Goal: Task Accomplishment & Management: Manage account settings

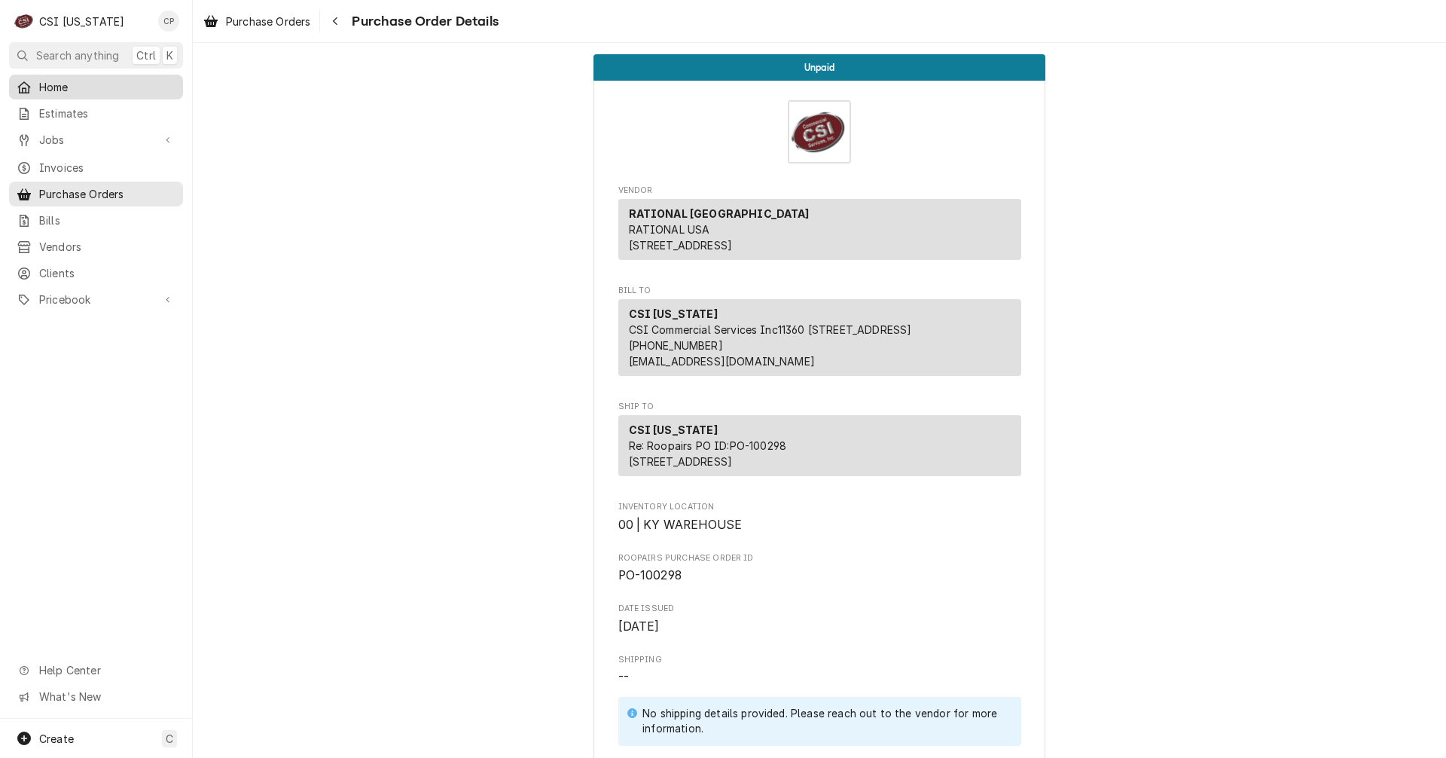
click at [66, 87] on span "Home" at bounding box center [107, 87] width 136 height 16
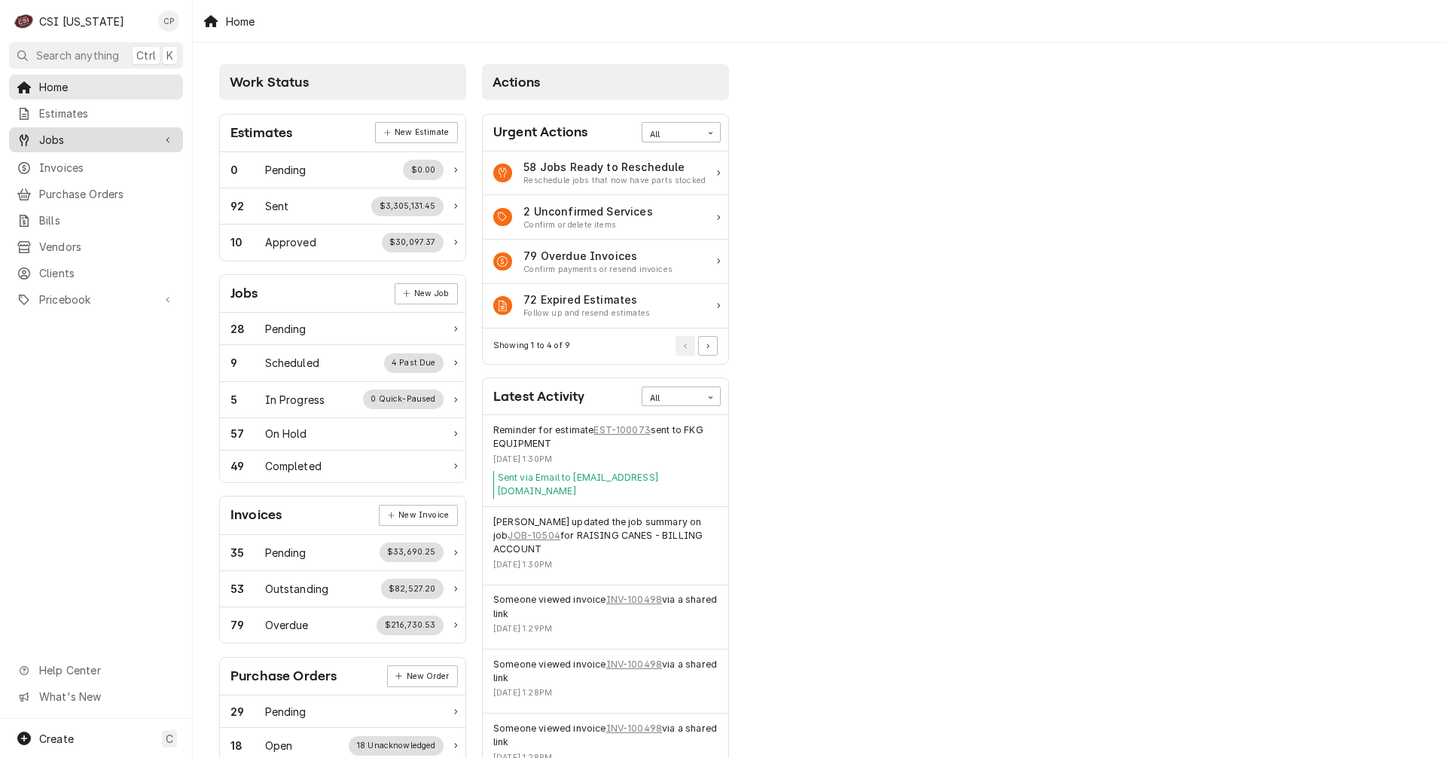
click at [80, 135] on span "Jobs" at bounding box center [96, 140] width 114 height 16
click at [69, 166] on span "Jobs" at bounding box center [107, 166] width 136 height 16
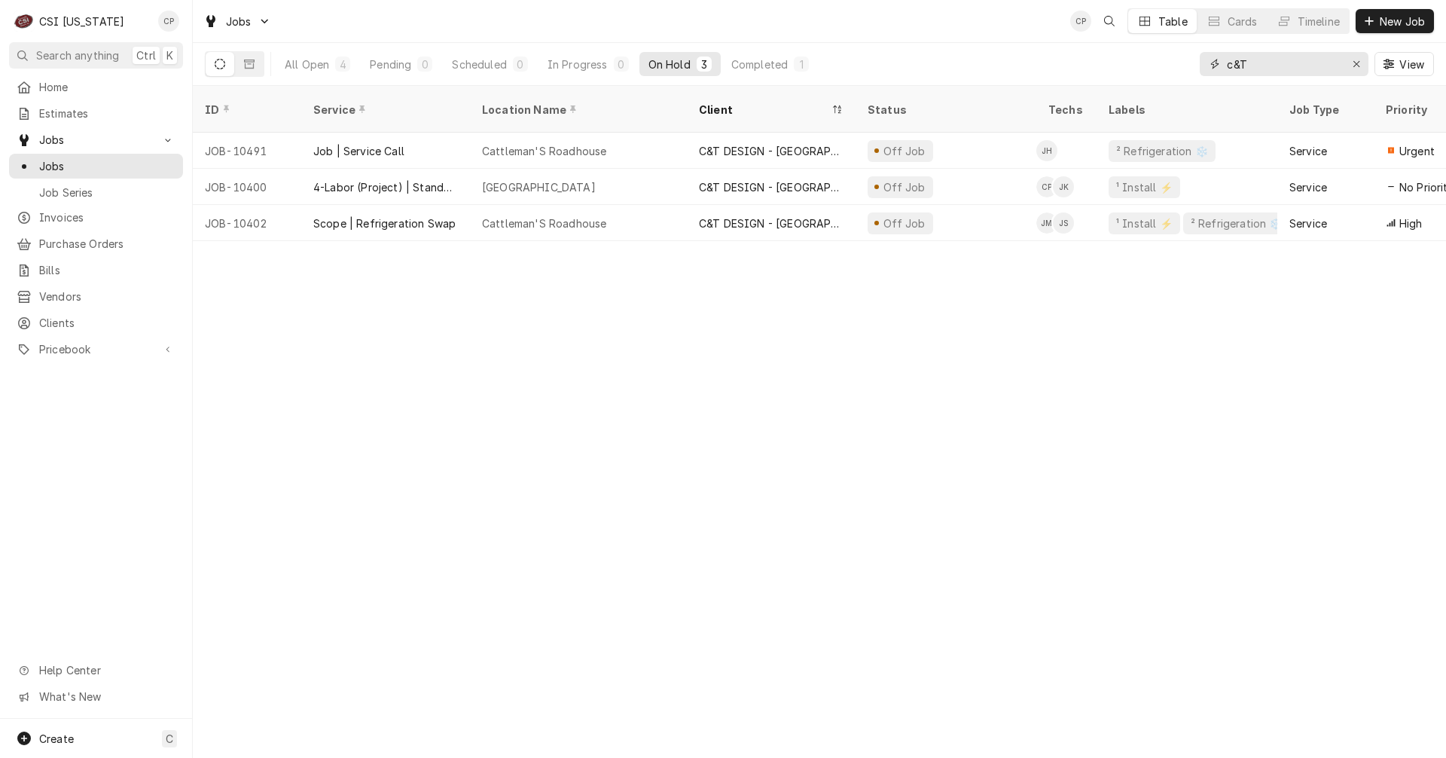
drag, startPoint x: 1263, startPoint y: 62, endPoint x: 1153, endPoint y: 72, distance: 110.5
click at [1153, 72] on div "All Open 4 Pending 0 Scheduled 0 In Progress 0 On Hold 3 Completed 1 c&T View" at bounding box center [819, 64] width 1229 height 42
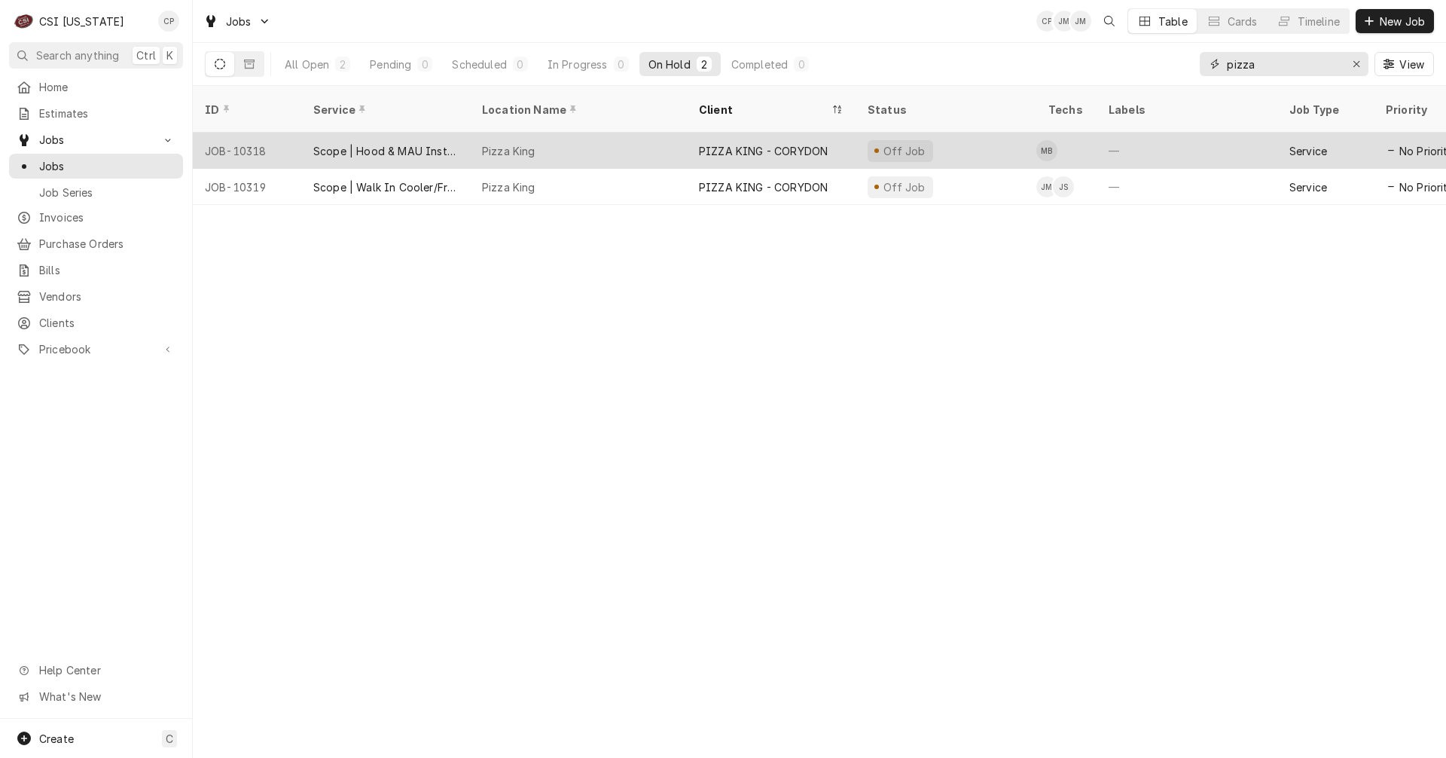
type input "pizza"
click at [453, 143] on div "Scope | Hood & MAU Install" at bounding box center [385, 151] width 145 height 16
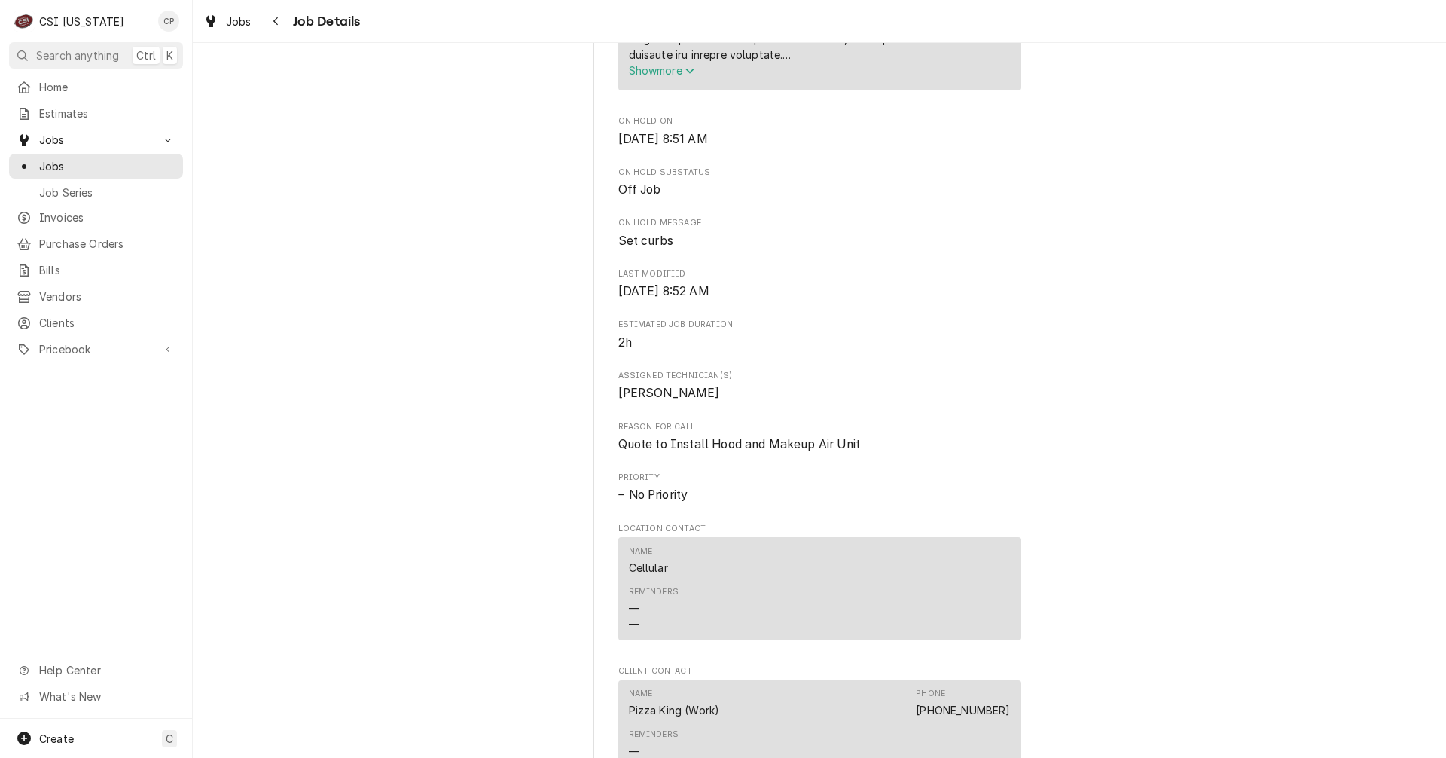
scroll to position [1280, 0]
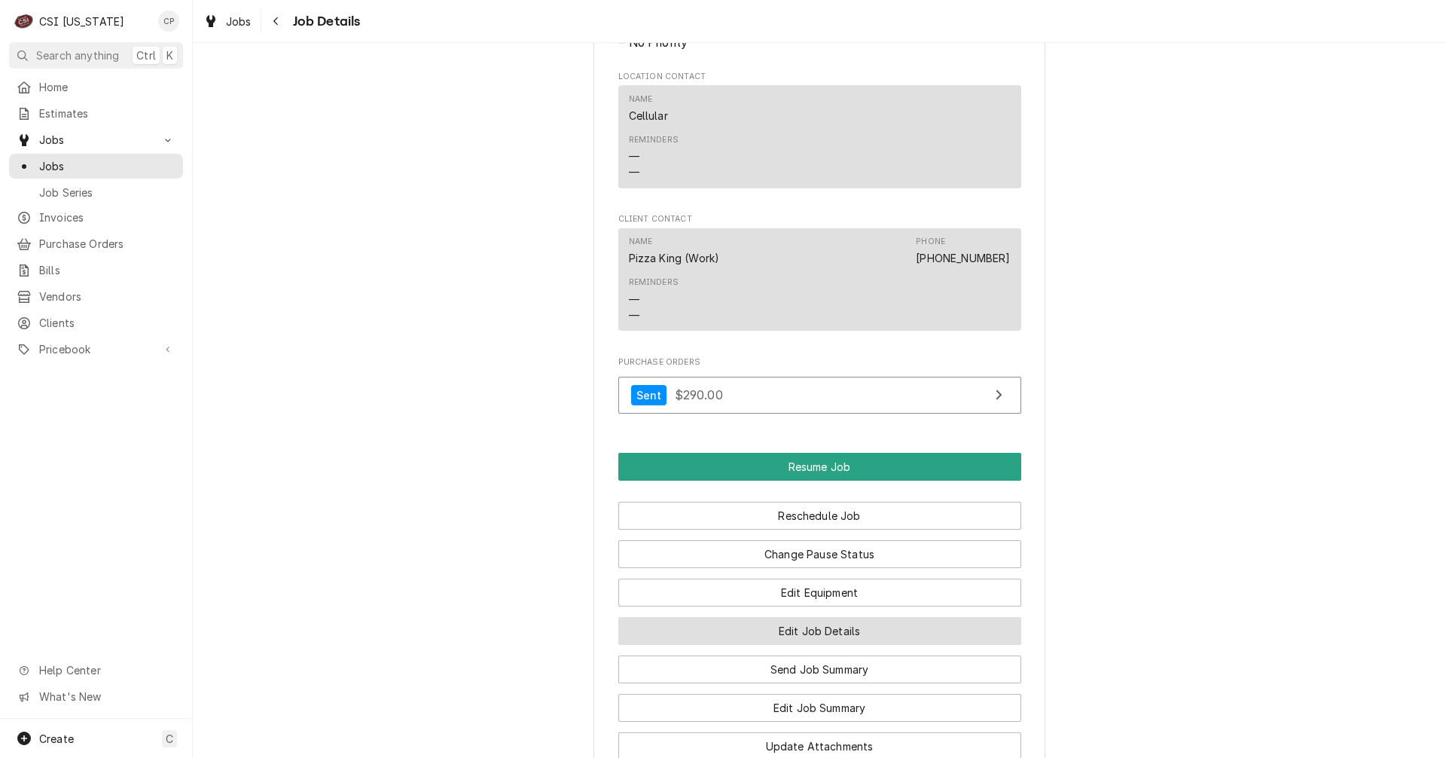
click at [725, 645] on button "Edit Job Details" at bounding box center [819, 631] width 403 height 28
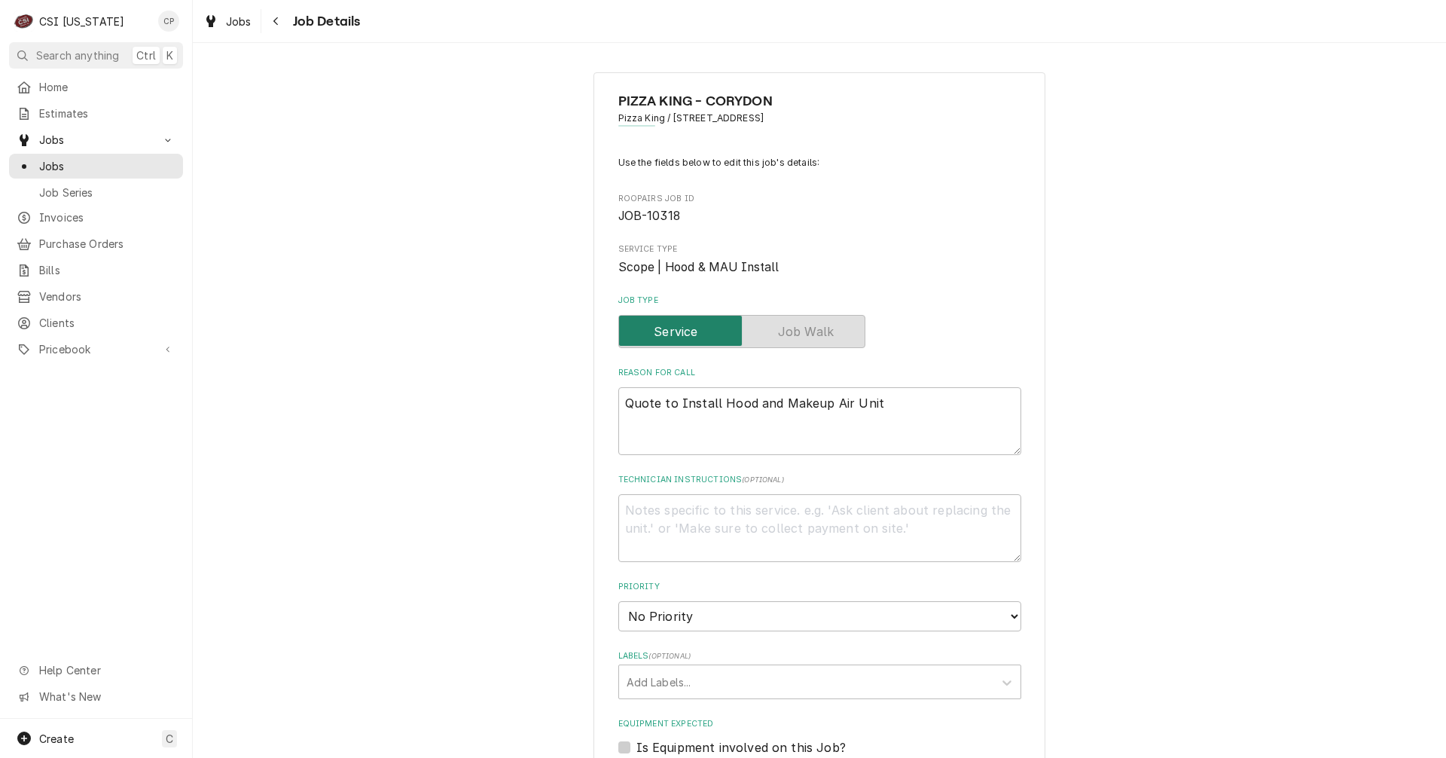
type textarea "x"
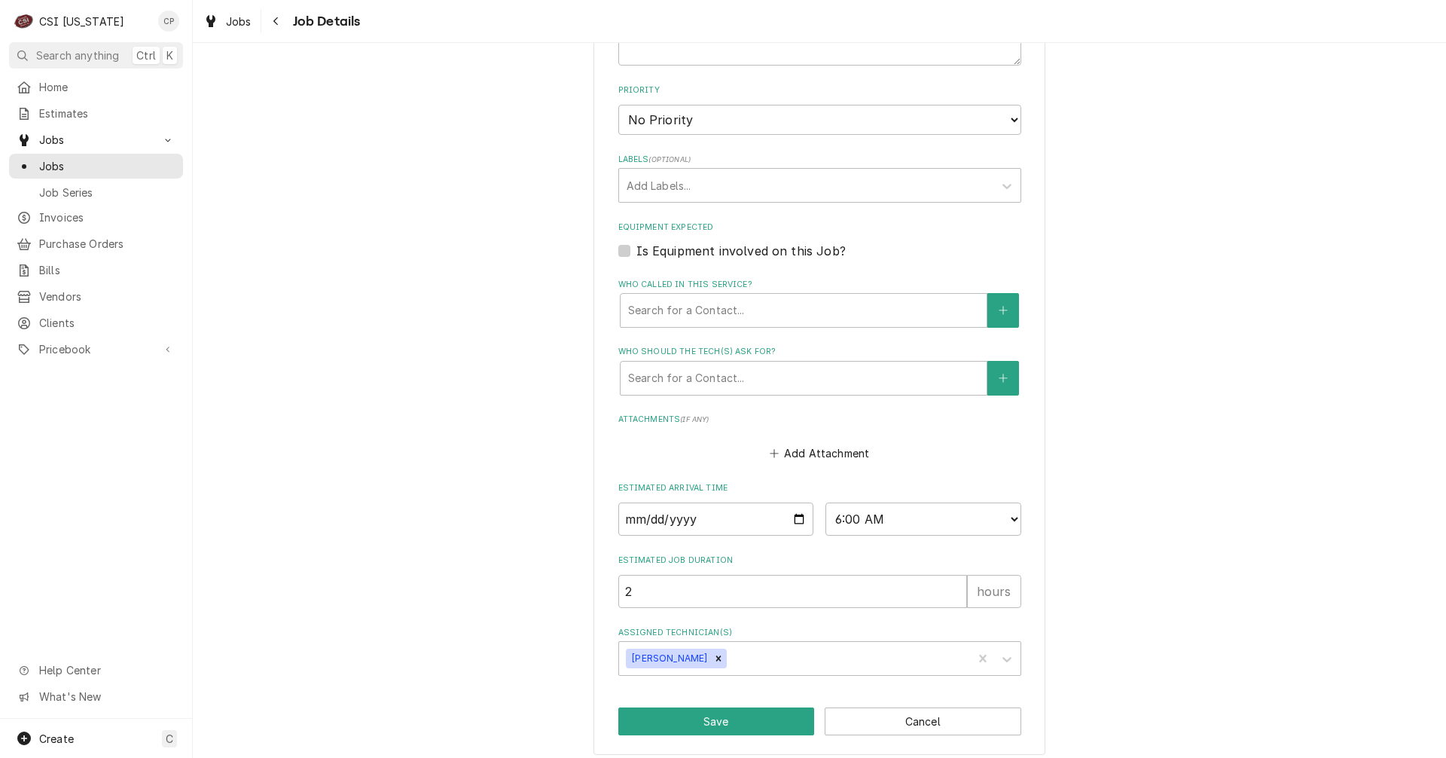
scroll to position [506, 0]
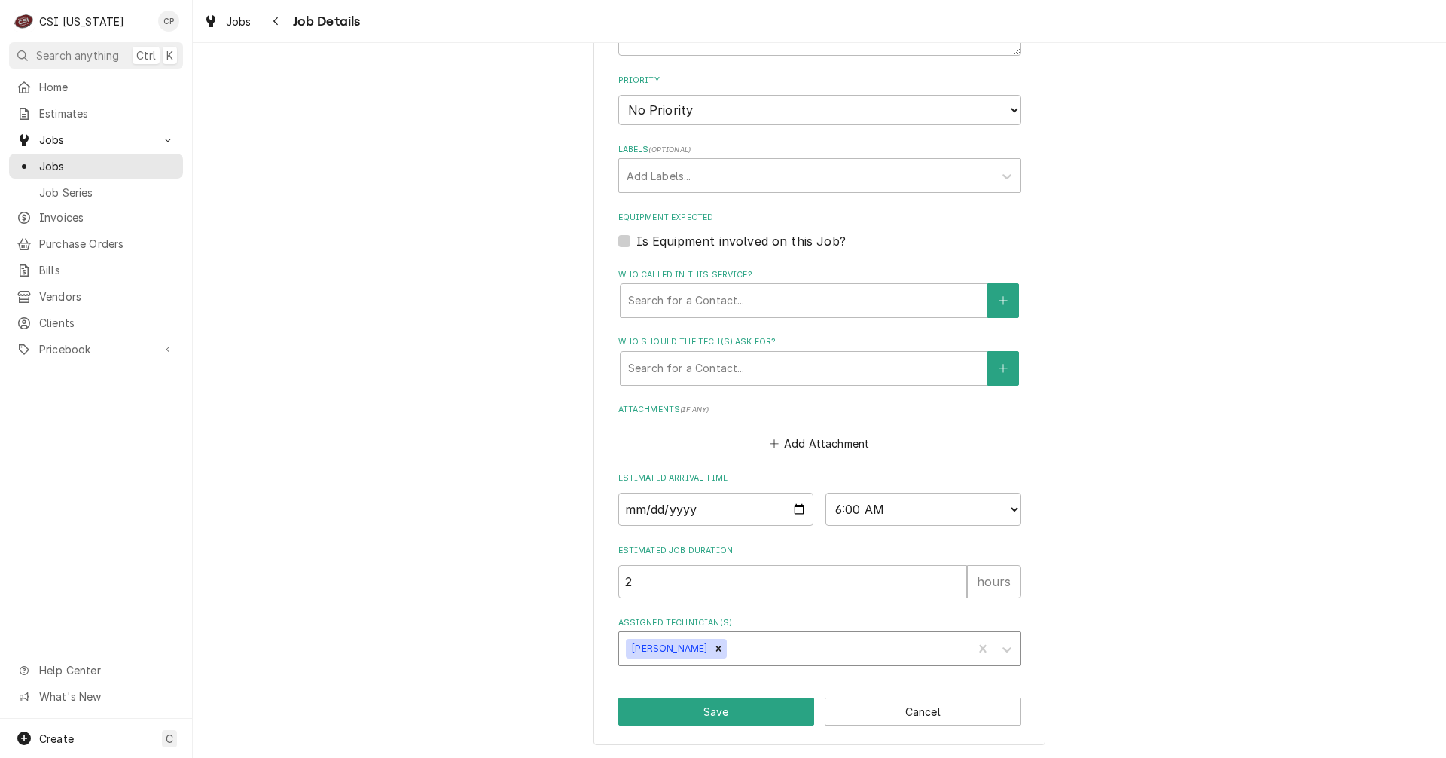
click at [741, 646] on div "Assigned Technician(s)" at bounding box center [847, 648] width 235 height 27
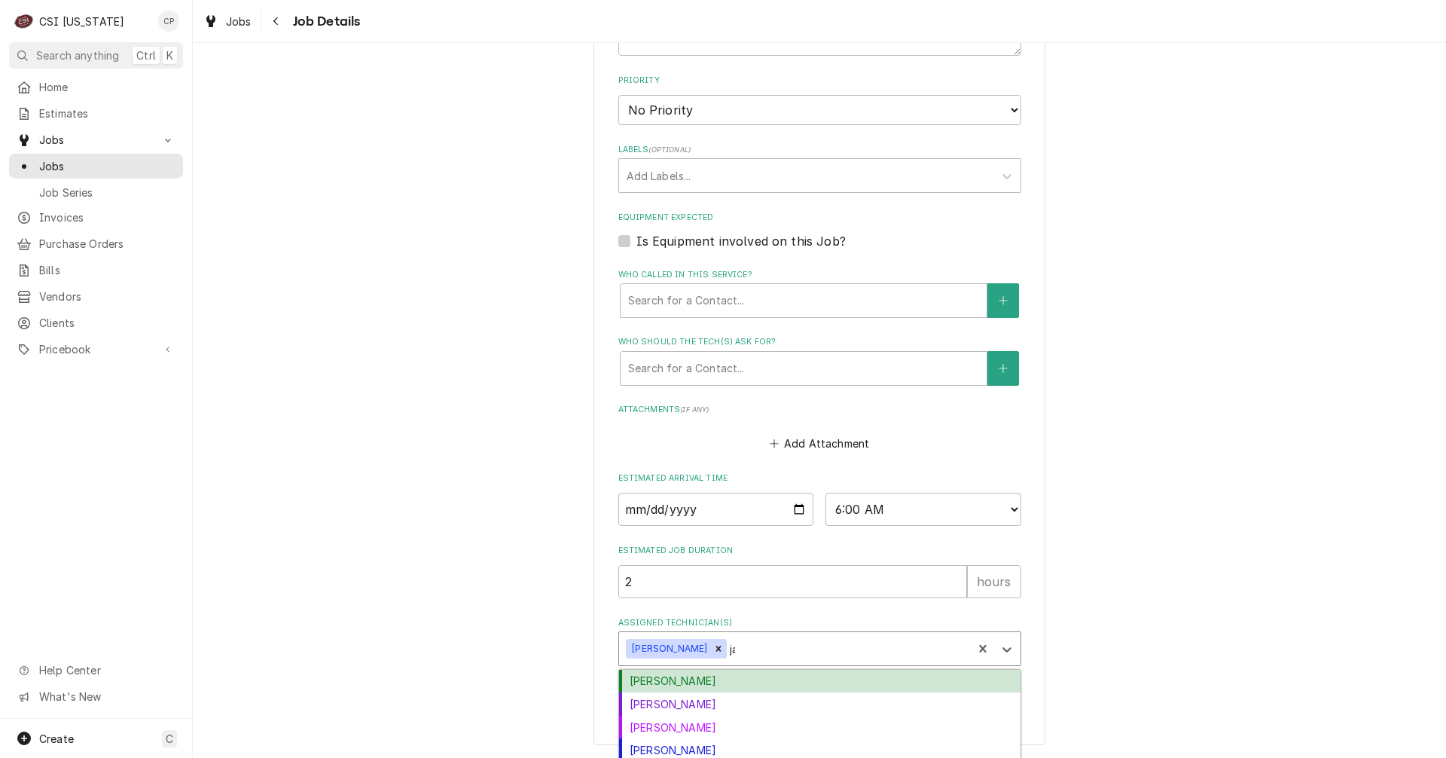
type input "jay"
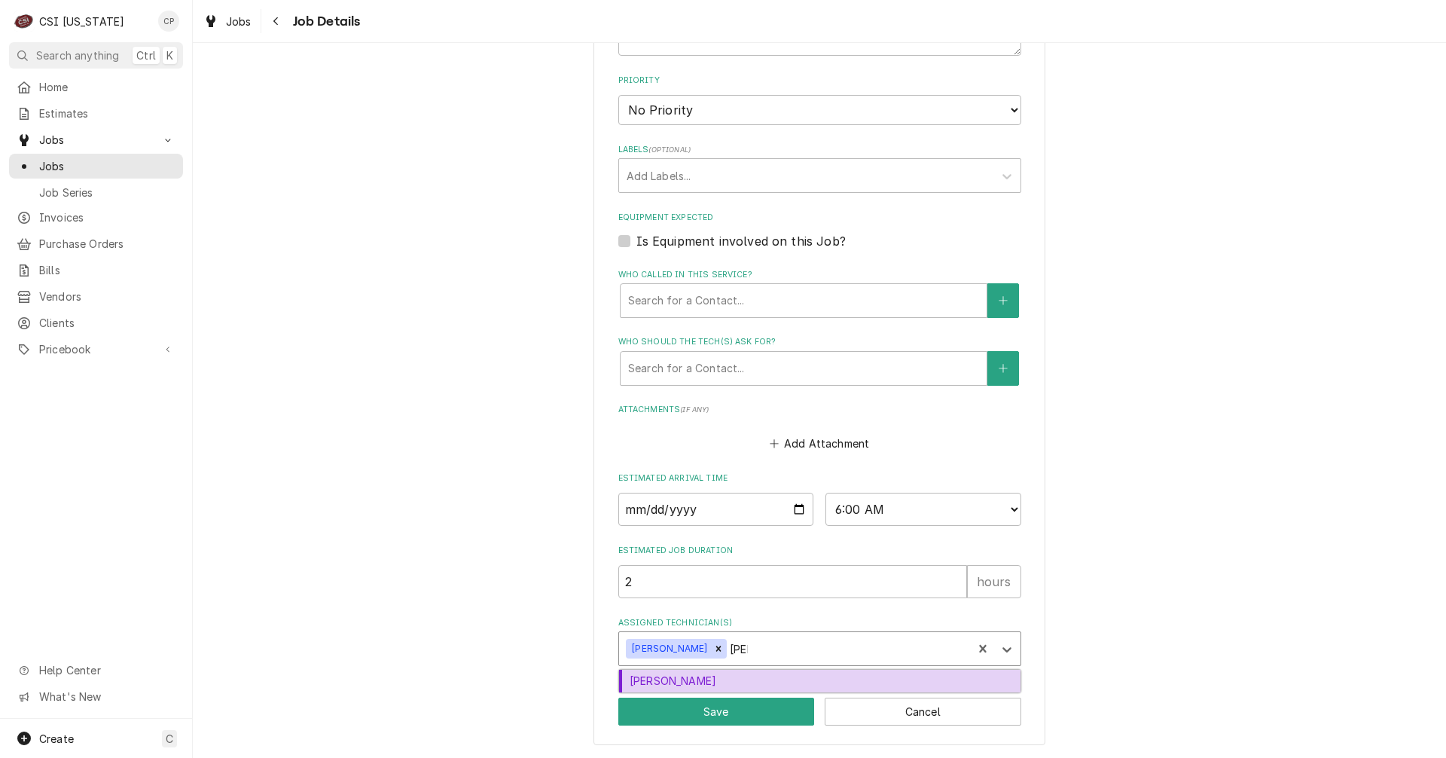
click at [687, 679] on div "[PERSON_NAME]" at bounding box center [819, 681] width 401 height 23
type textarea "x"
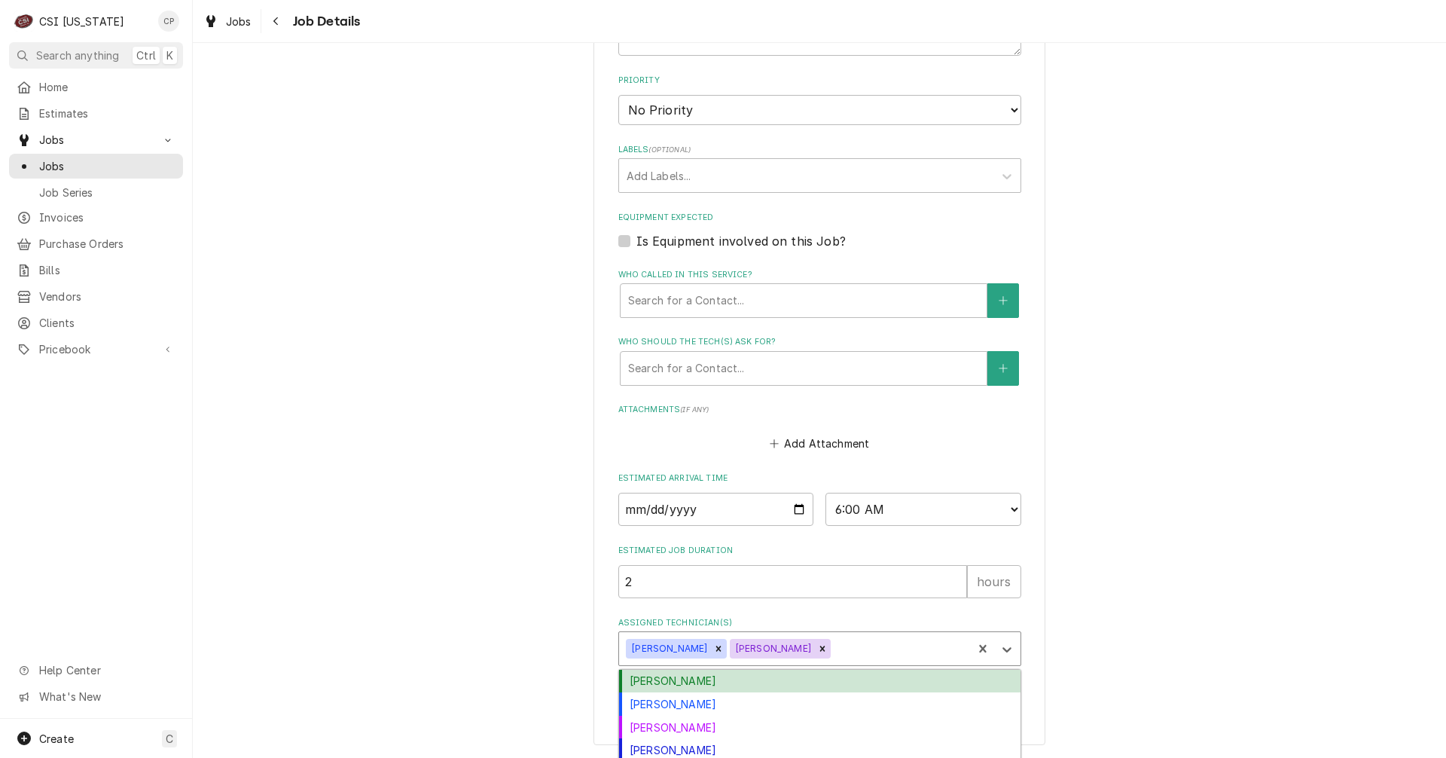
click at [834, 649] on div "Assigned Technician(s)" at bounding box center [900, 648] width 132 height 27
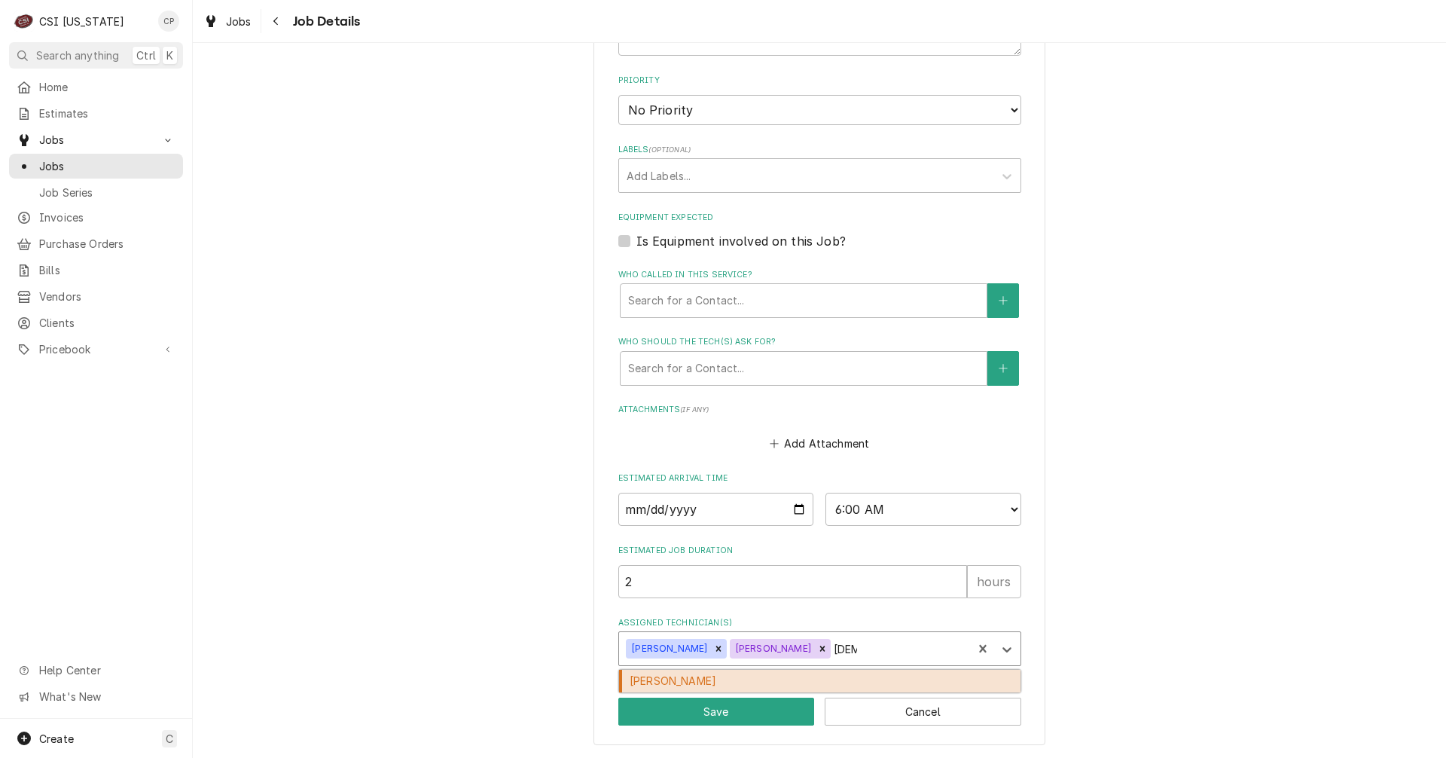
type input "jesus"
click at [718, 676] on div "[PERSON_NAME]" at bounding box center [819, 681] width 401 height 23
type textarea "x"
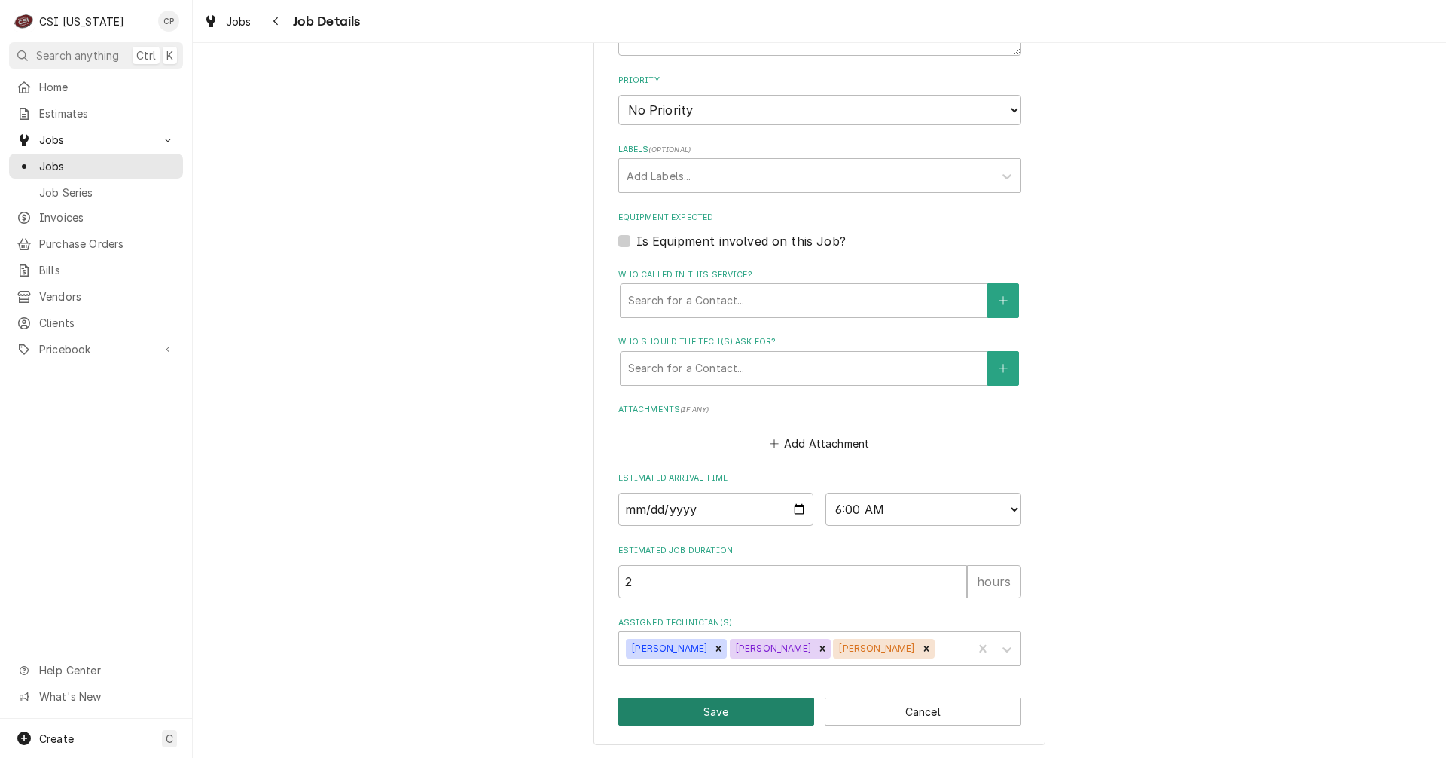
click at [716, 715] on button "Save" at bounding box center [716, 711] width 197 height 28
type textarea "x"
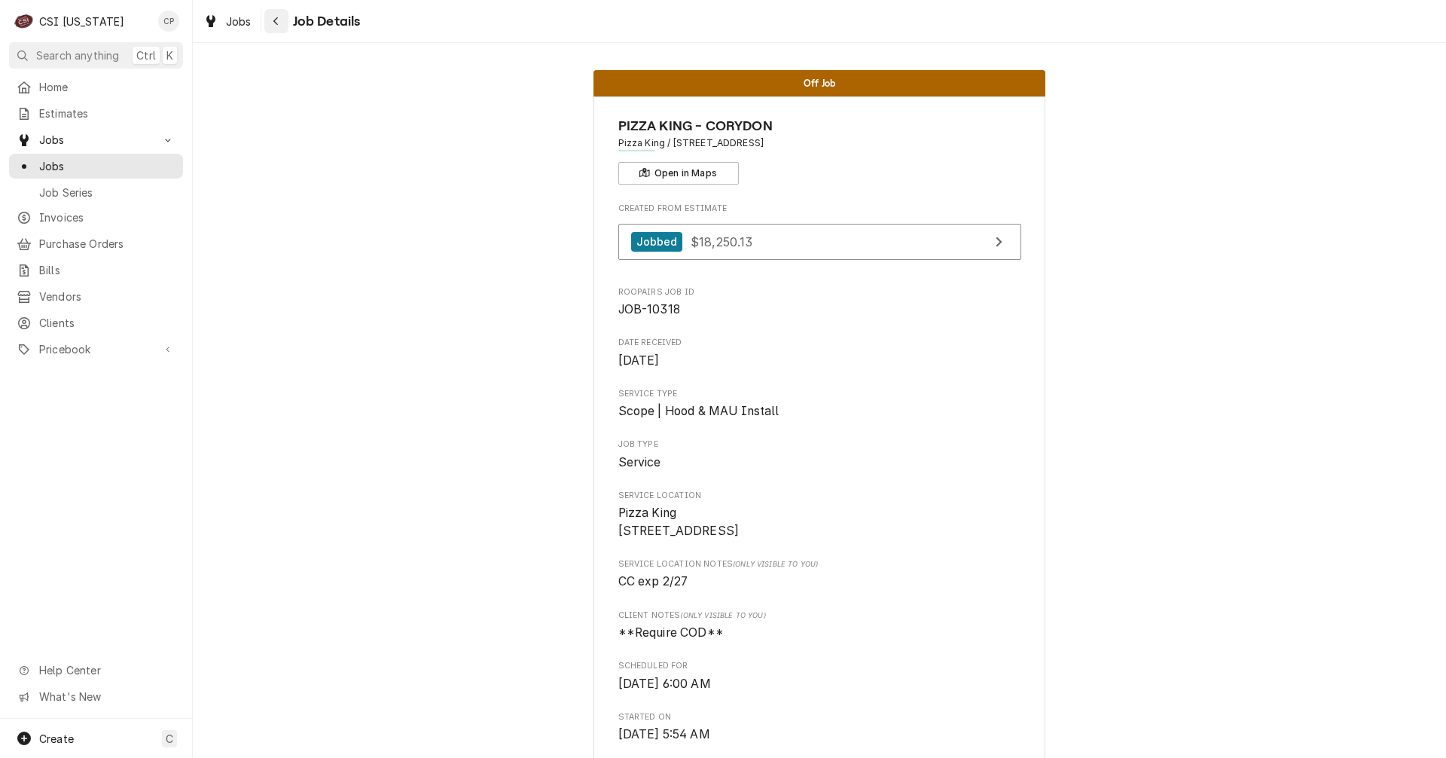
click at [275, 25] on icon "Navigate back" at bounding box center [276, 21] width 7 height 11
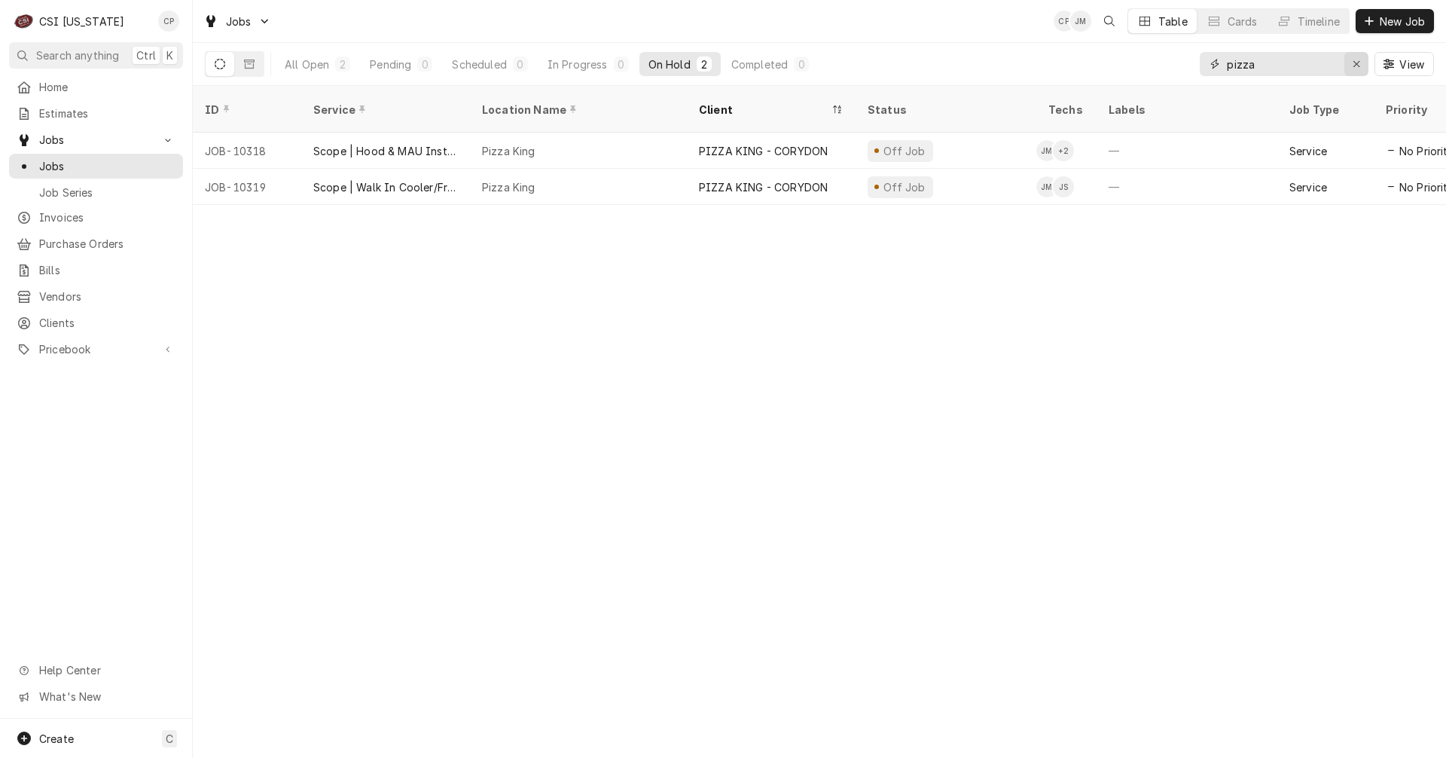
click at [1353, 66] on icon "Erase input" at bounding box center [1357, 64] width 8 height 11
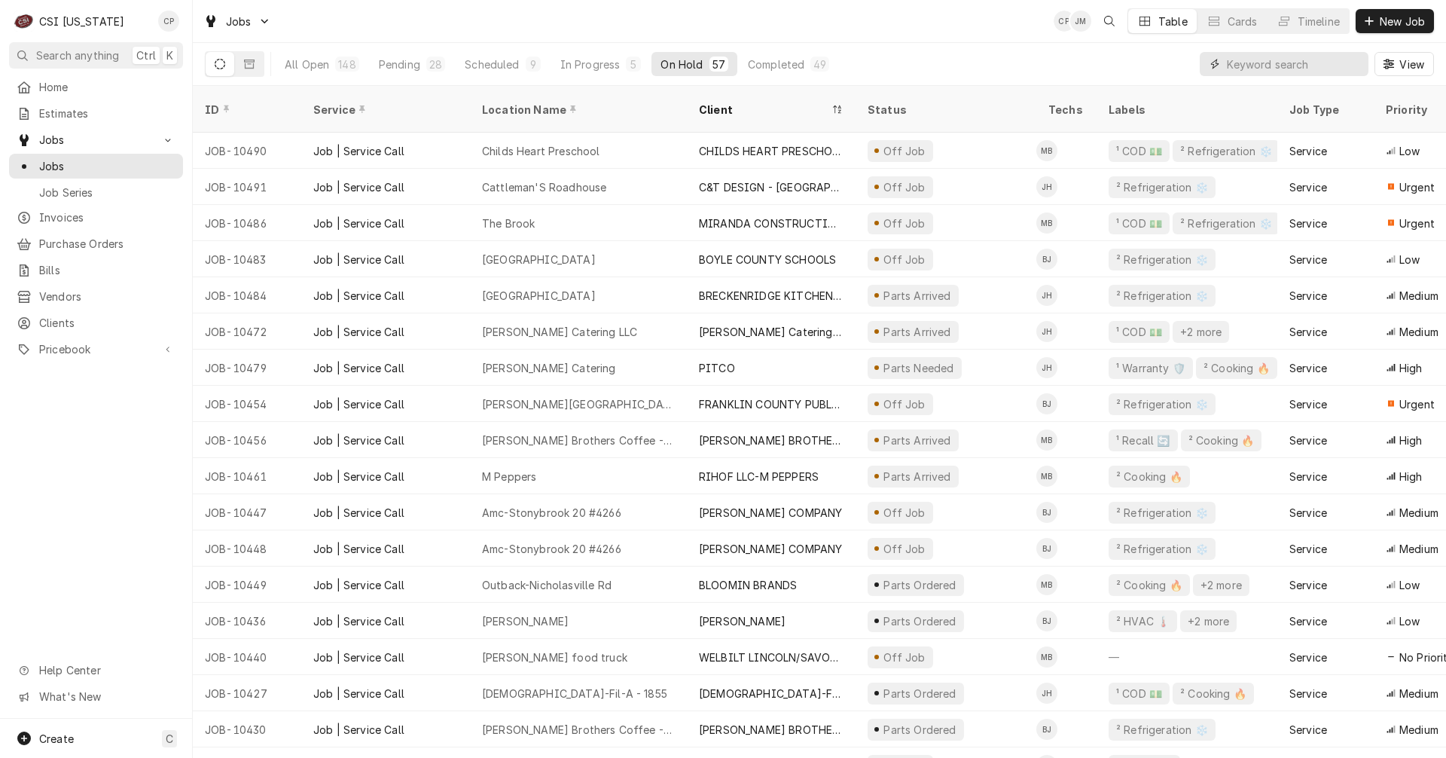
click at [1281, 65] on input "Dynamic Content Wrapper" at bounding box center [1294, 64] width 134 height 24
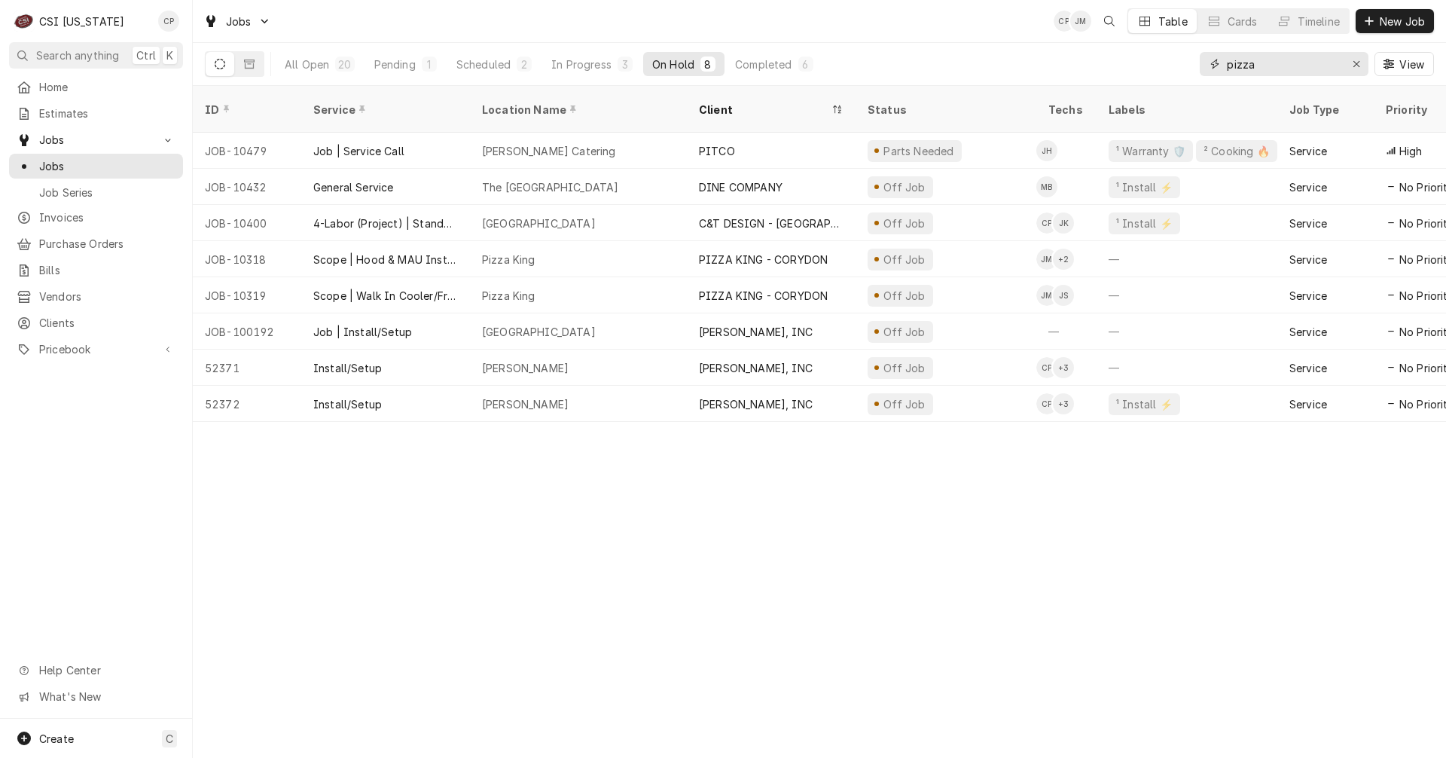
type input "pizza"
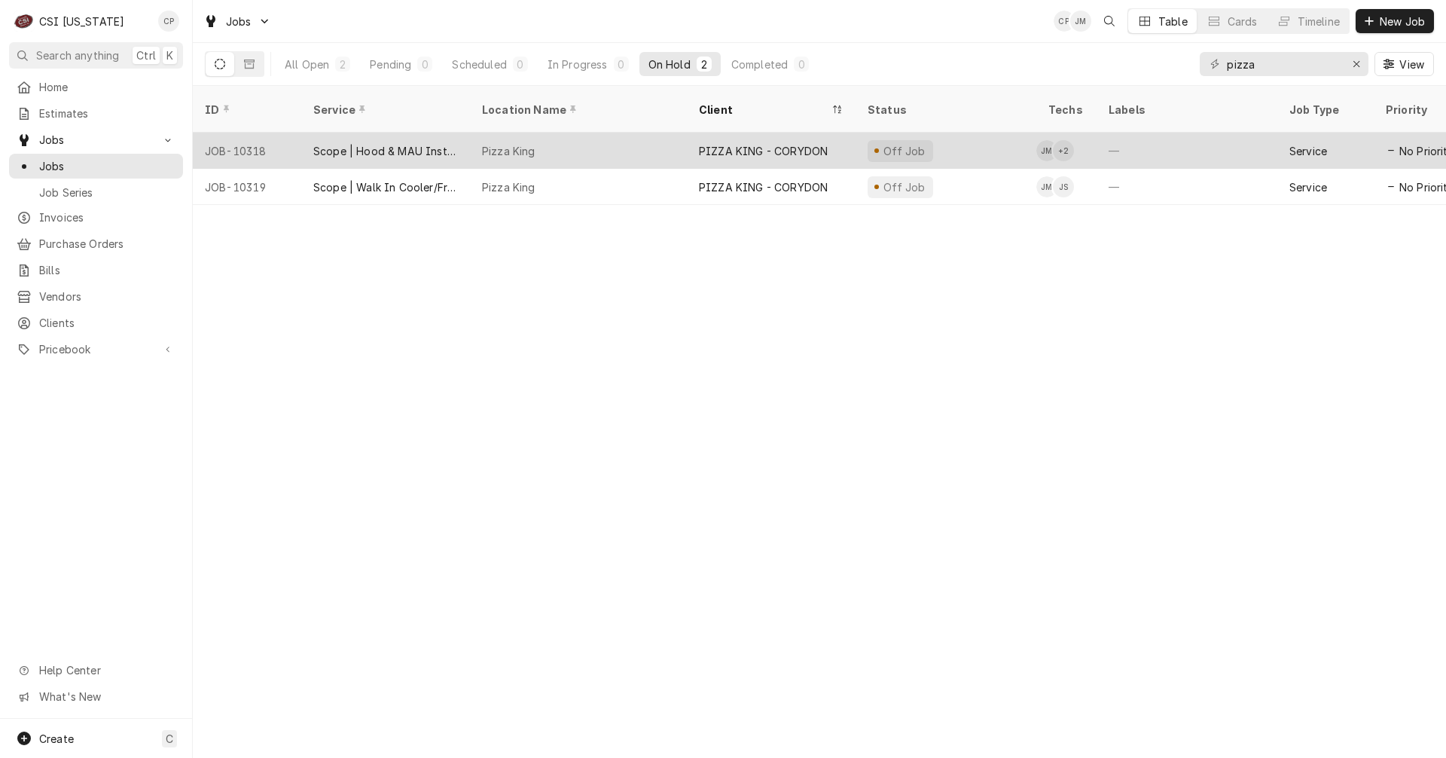
click at [433, 143] on div "Scope | Hood & MAU Install" at bounding box center [385, 151] width 145 height 16
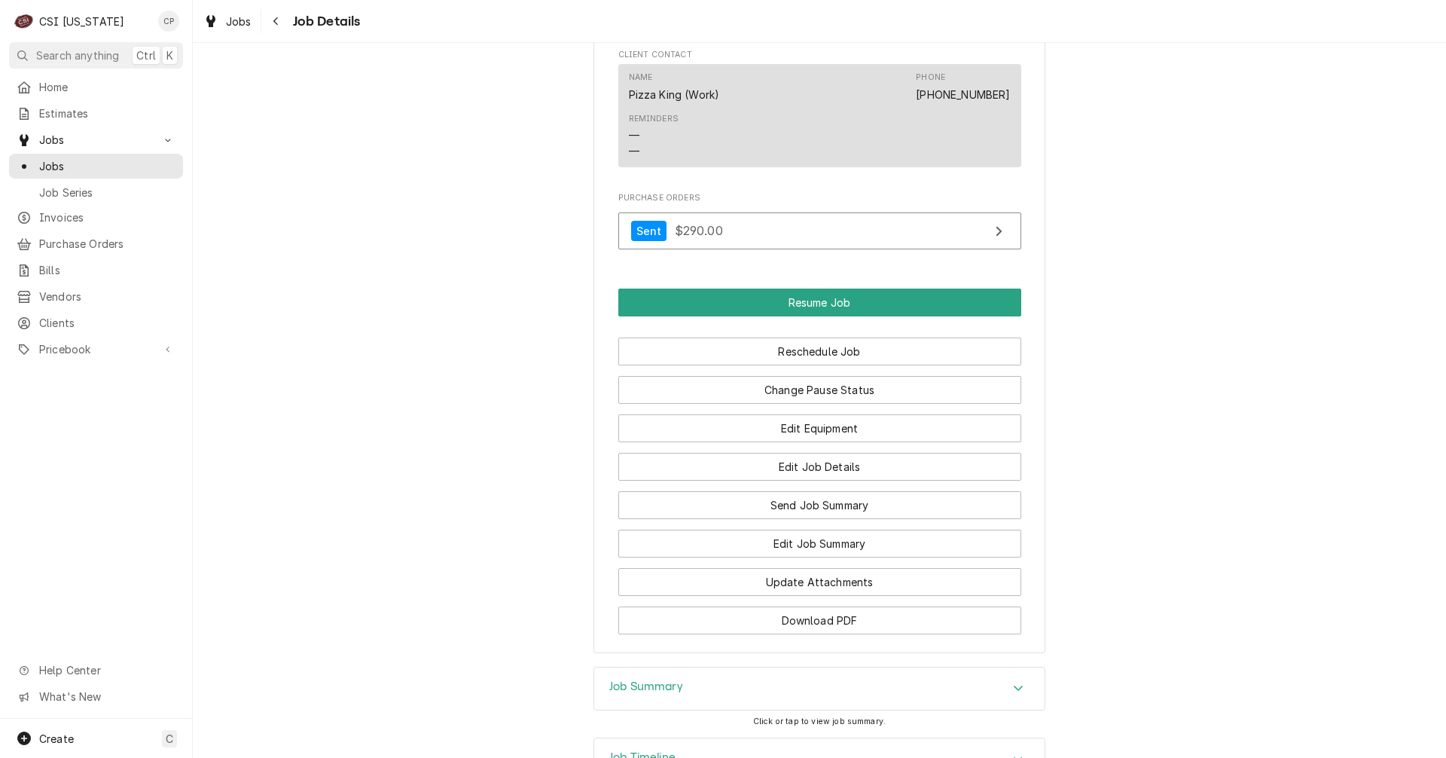
scroll to position [1506, 0]
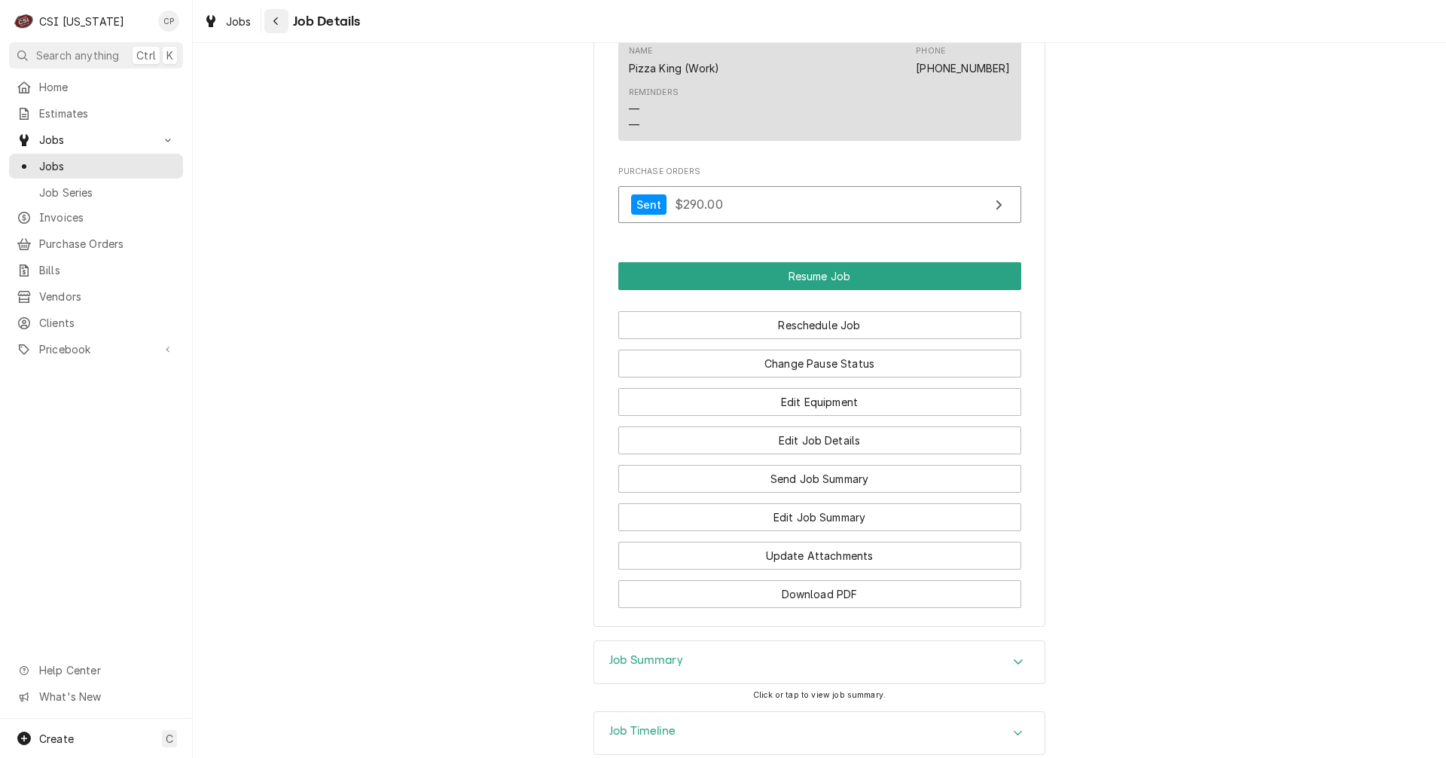
click at [278, 13] on button "Navigate back" at bounding box center [276, 21] width 24 height 24
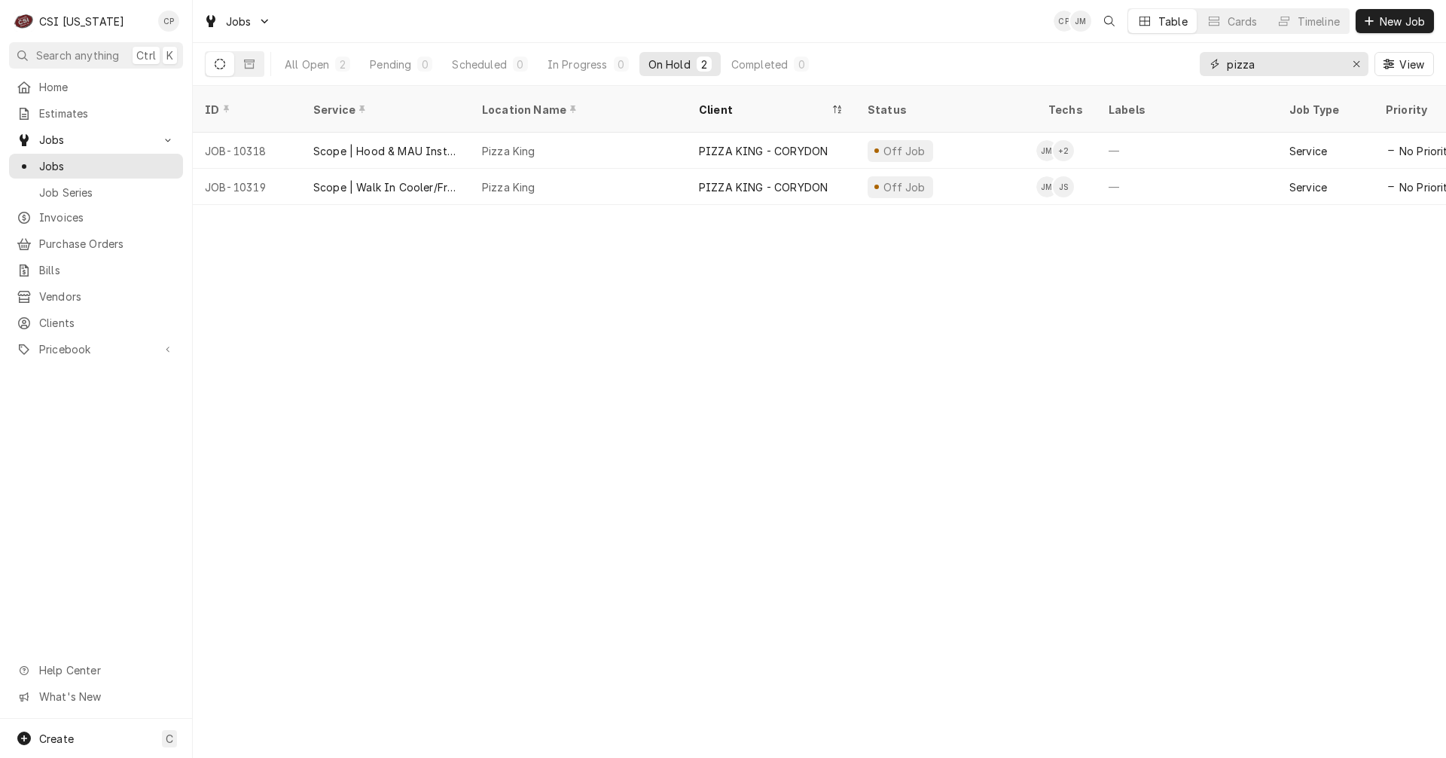
click at [1353, 64] on icon "Erase input" at bounding box center [1357, 64] width 8 height 11
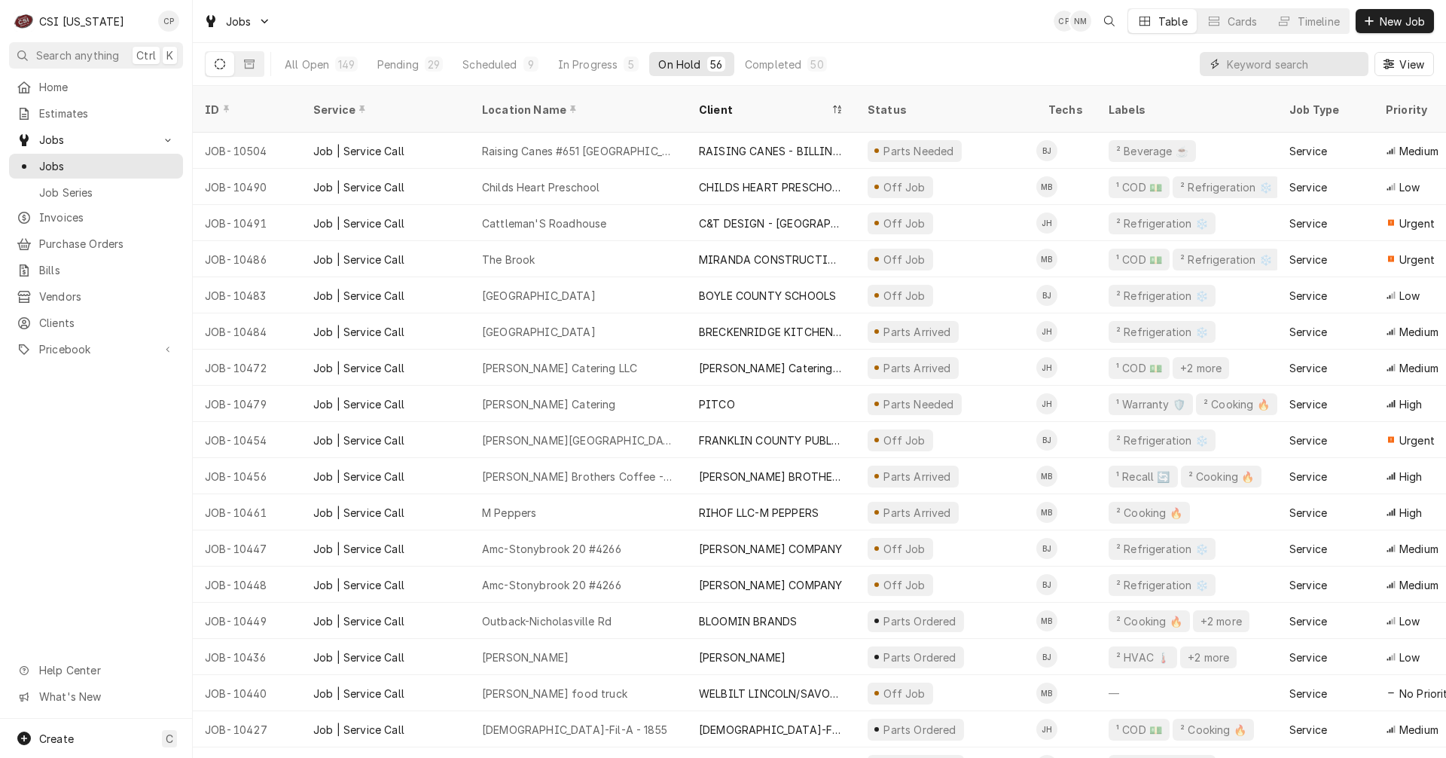
click at [1248, 65] on input "Dynamic Content Wrapper" at bounding box center [1294, 64] width 134 height 24
paste input "10480"
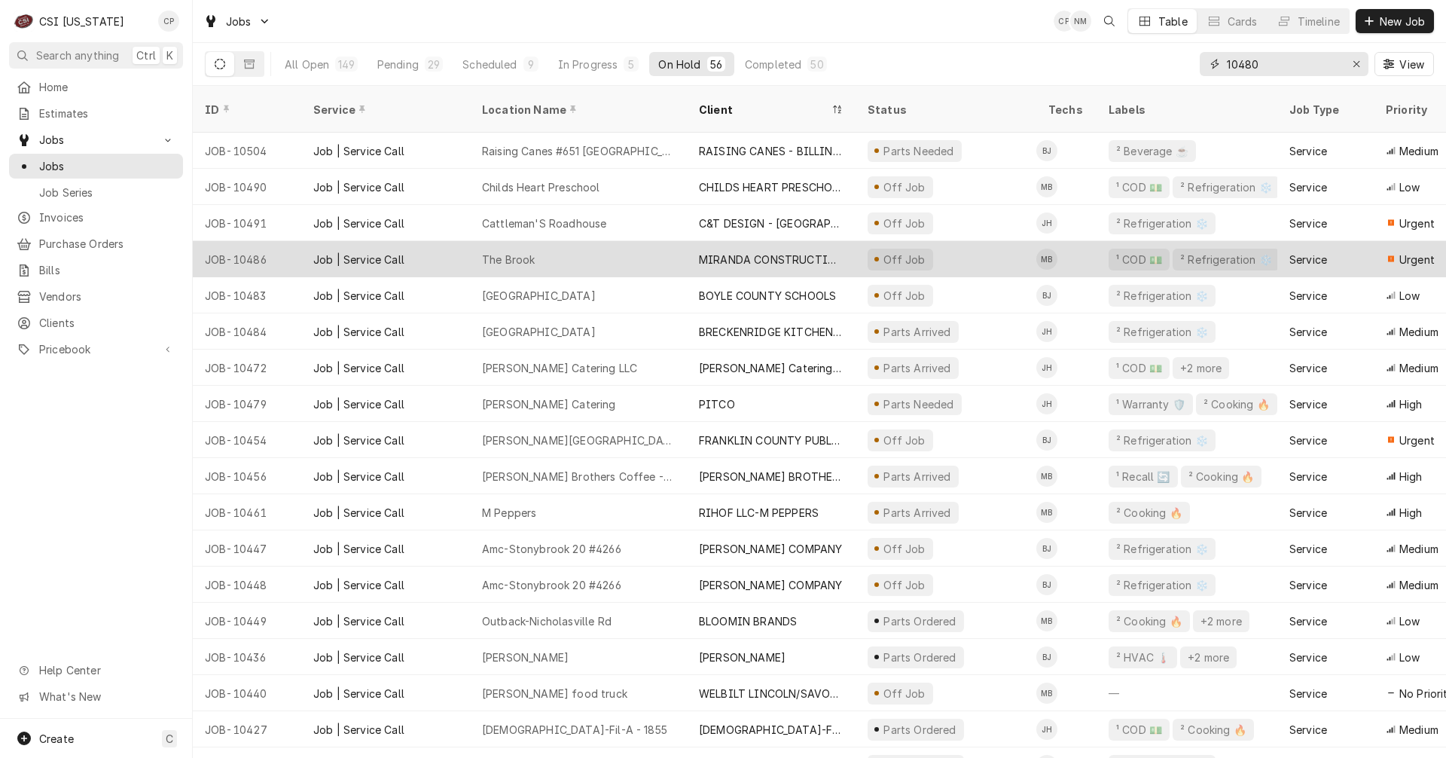
type input "10480"
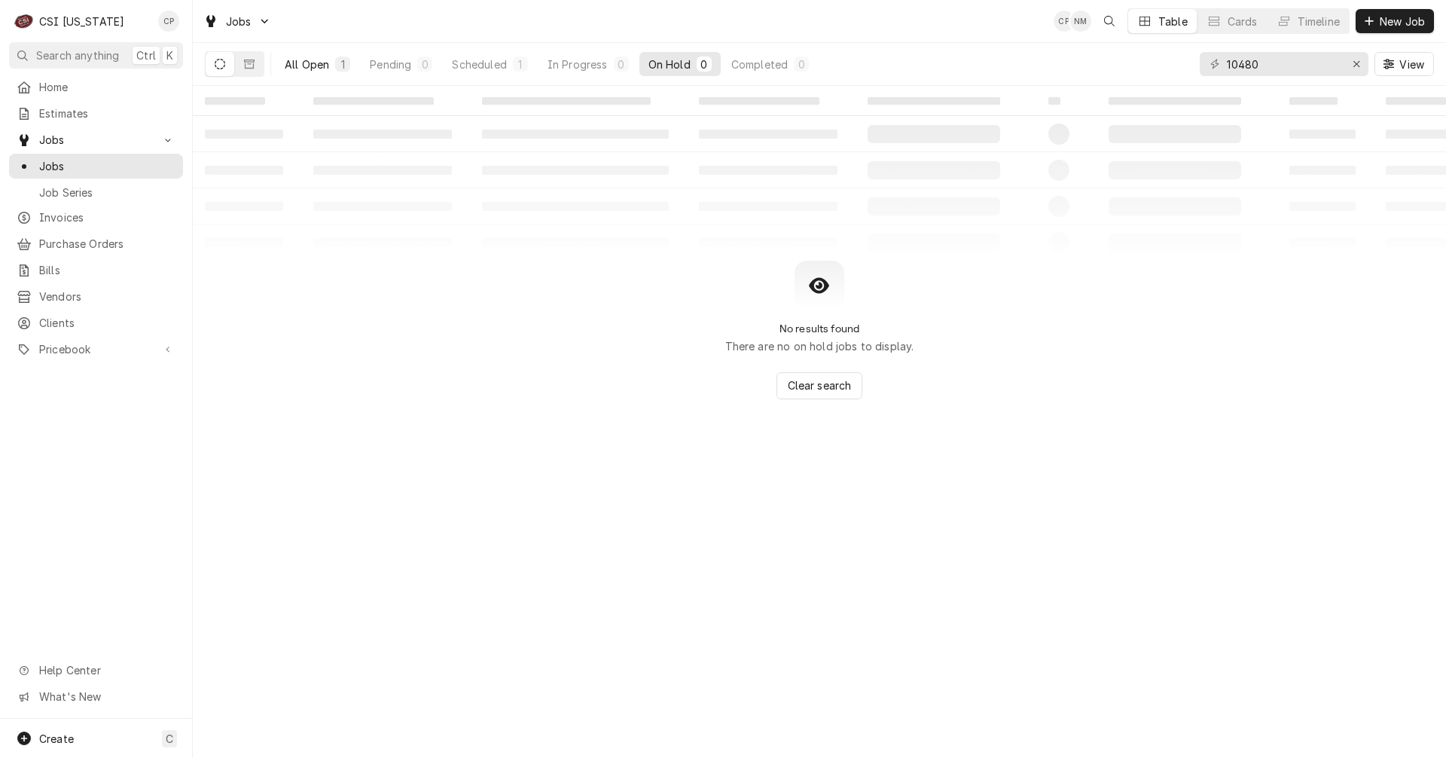
click at [320, 67] on div "All Open" at bounding box center [307, 64] width 44 height 16
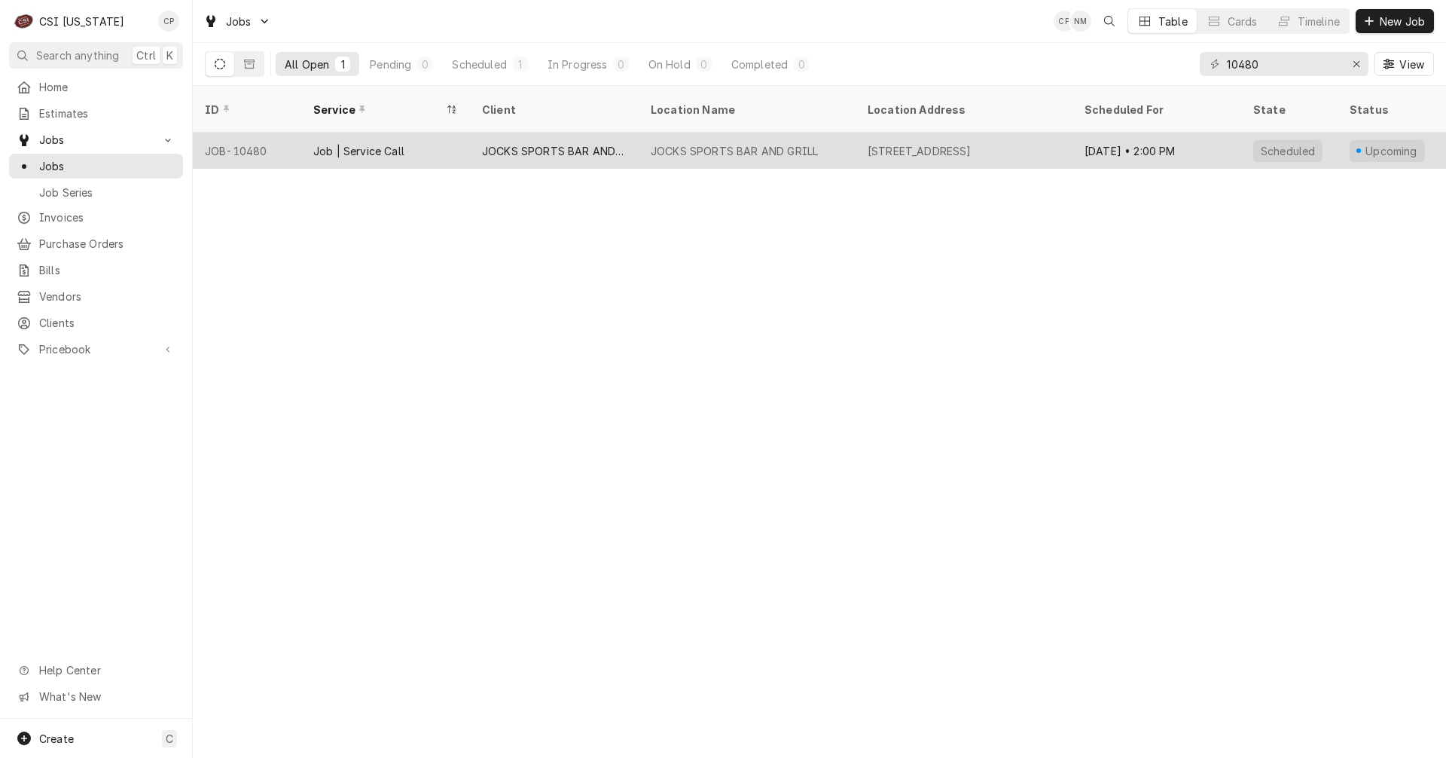
click at [570, 143] on div "JOCKS SPORTS BAR AND GRILL" at bounding box center [554, 151] width 145 height 16
click at [568, 143] on div "JOCKS SPORTS BAR AND GRILL" at bounding box center [554, 151] width 145 height 16
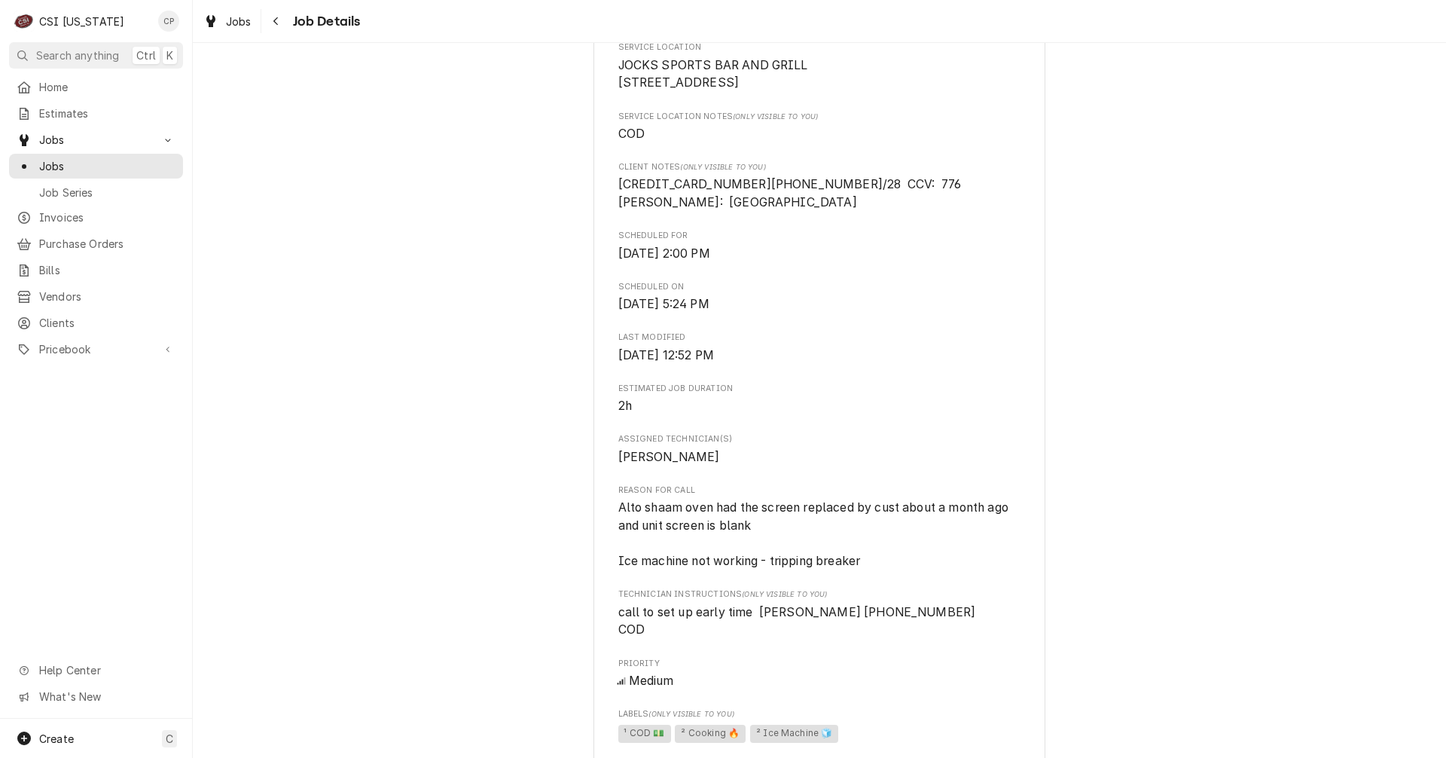
scroll to position [377, 0]
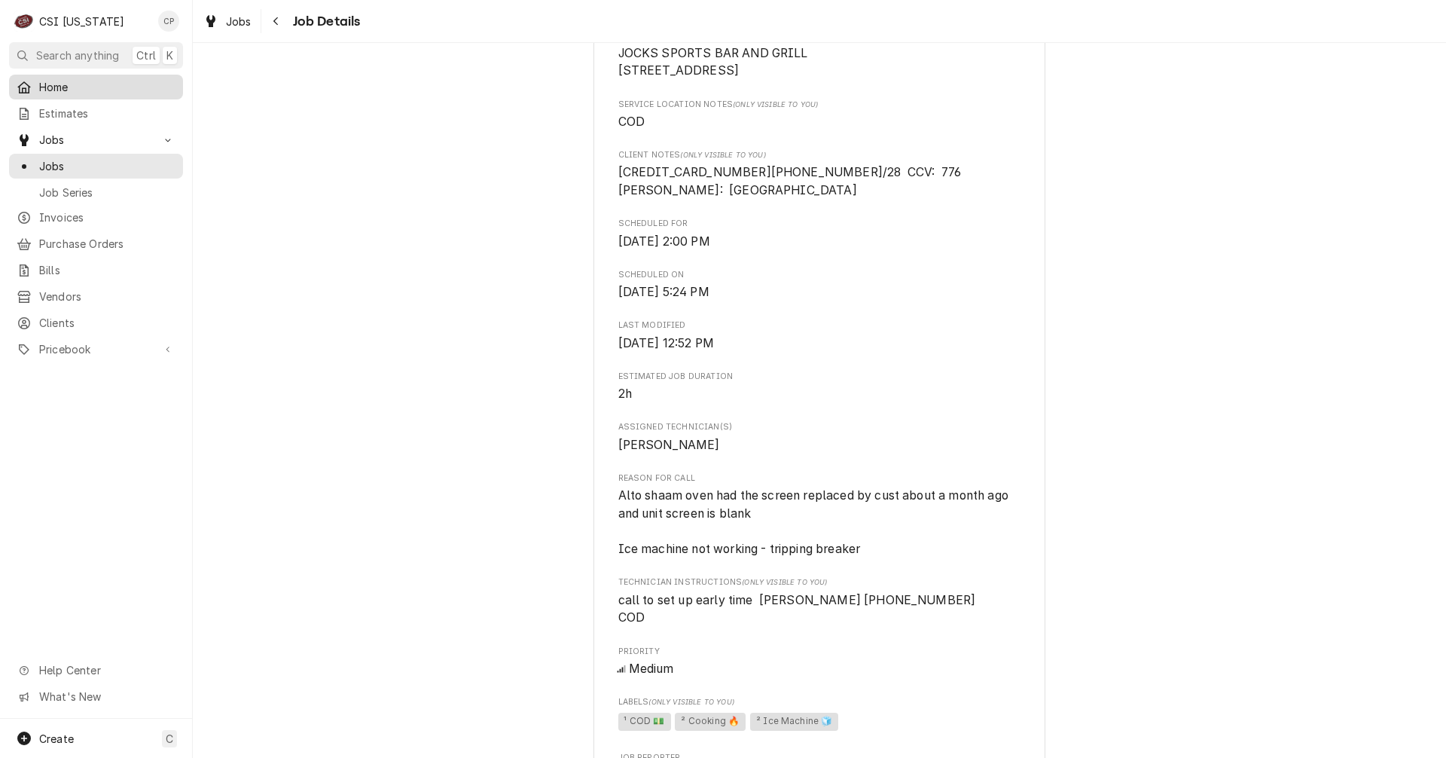
click at [73, 84] on span "Home" at bounding box center [107, 87] width 136 height 16
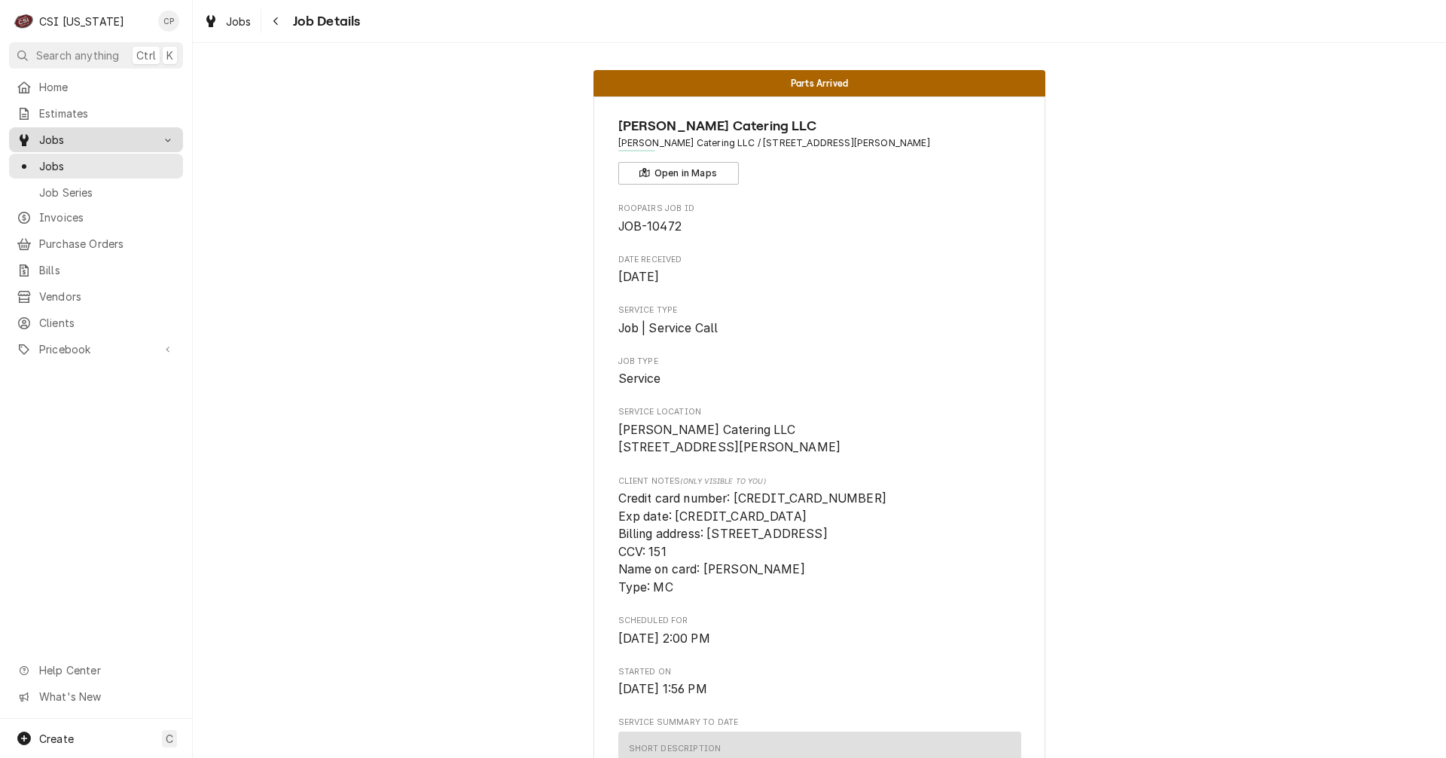
click at [78, 138] on span "Jobs" at bounding box center [96, 140] width 114 height 16
click at [72, 138] on span "Jobs" at bounding box center [96, 140] width 114 height 16
click at [56, 169] on div "Jobs" at bounding box center [96, 166] width 168 height 19
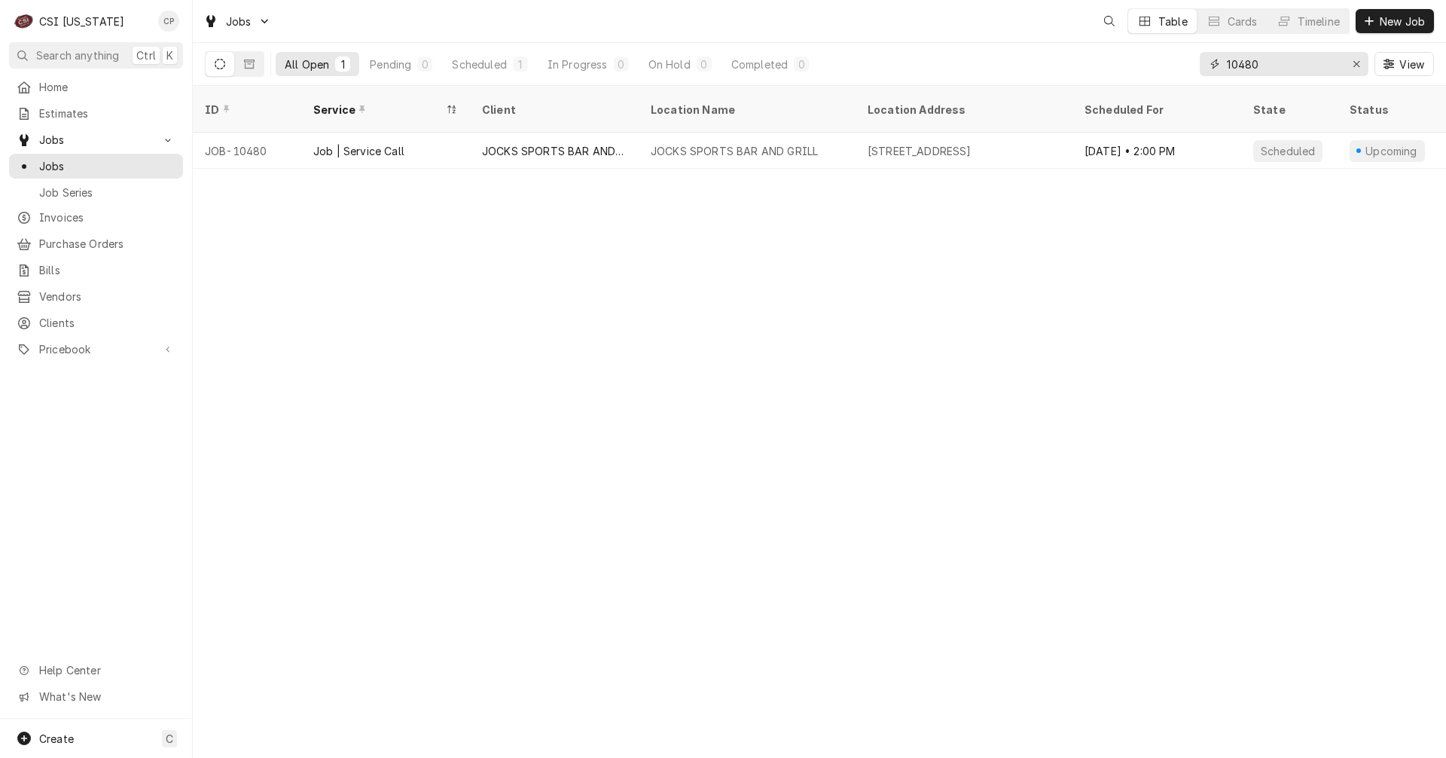
drag, startPoint x: 1299, startPoint y: 66, endPoint x: 1117, endPoint y: 71, distance: 182.3
click at [1117, 71] on div "All Open 1 Pending 0 Scheduled 1 In Progress 0 On Hold 0 Completed 0 10480 View" at bounding box center [819, 64] width 1229 height 42
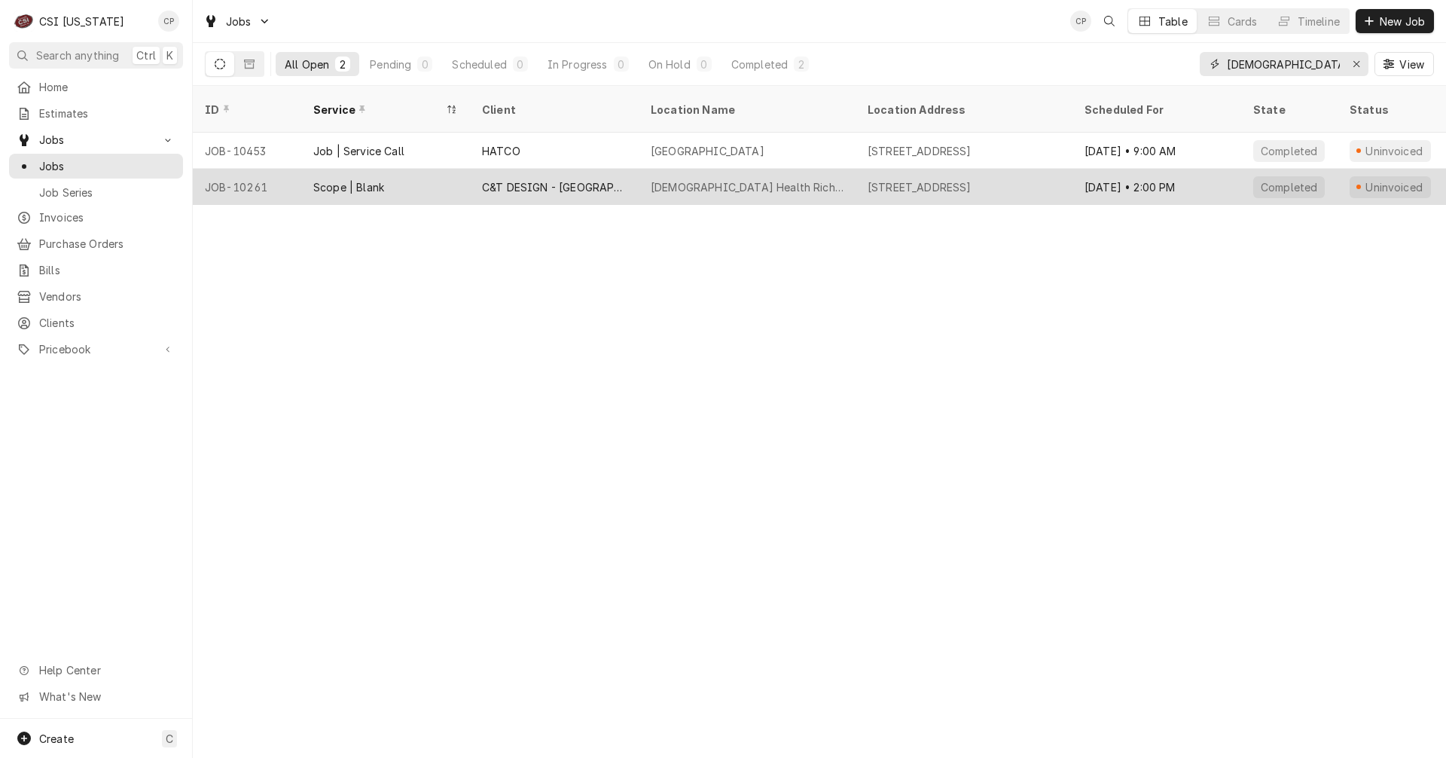
type input "[DEMOGRAPHIC_DATA]"
click at [751, 179] on div "[DEMOGRAPHIC_DATA] Health Richmond" at bounding box center [747, 187] width 193 height 16
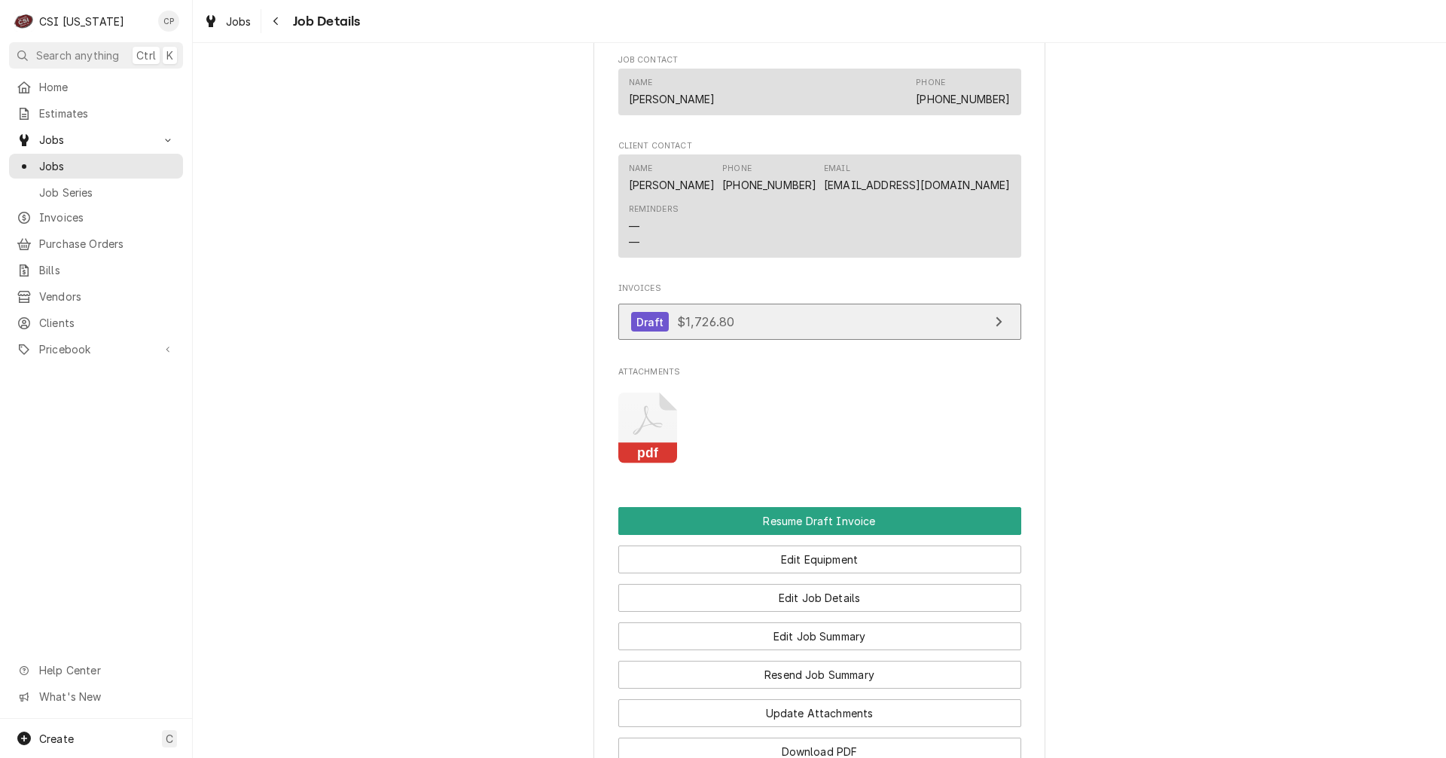
scroll to position [1100, 0]
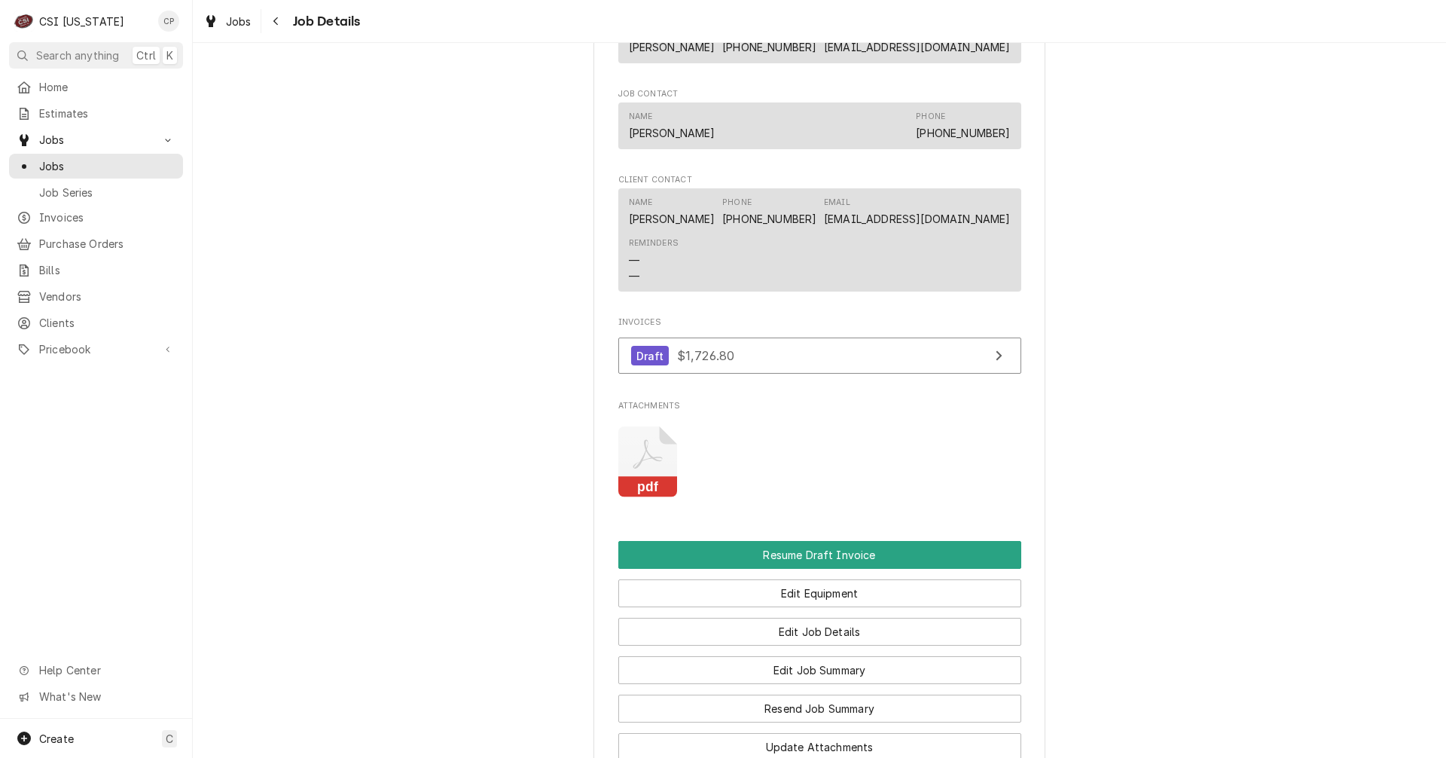
click at [650, 495] on rect "Attachments" at bounding box center [648, 487] width 60 height 21
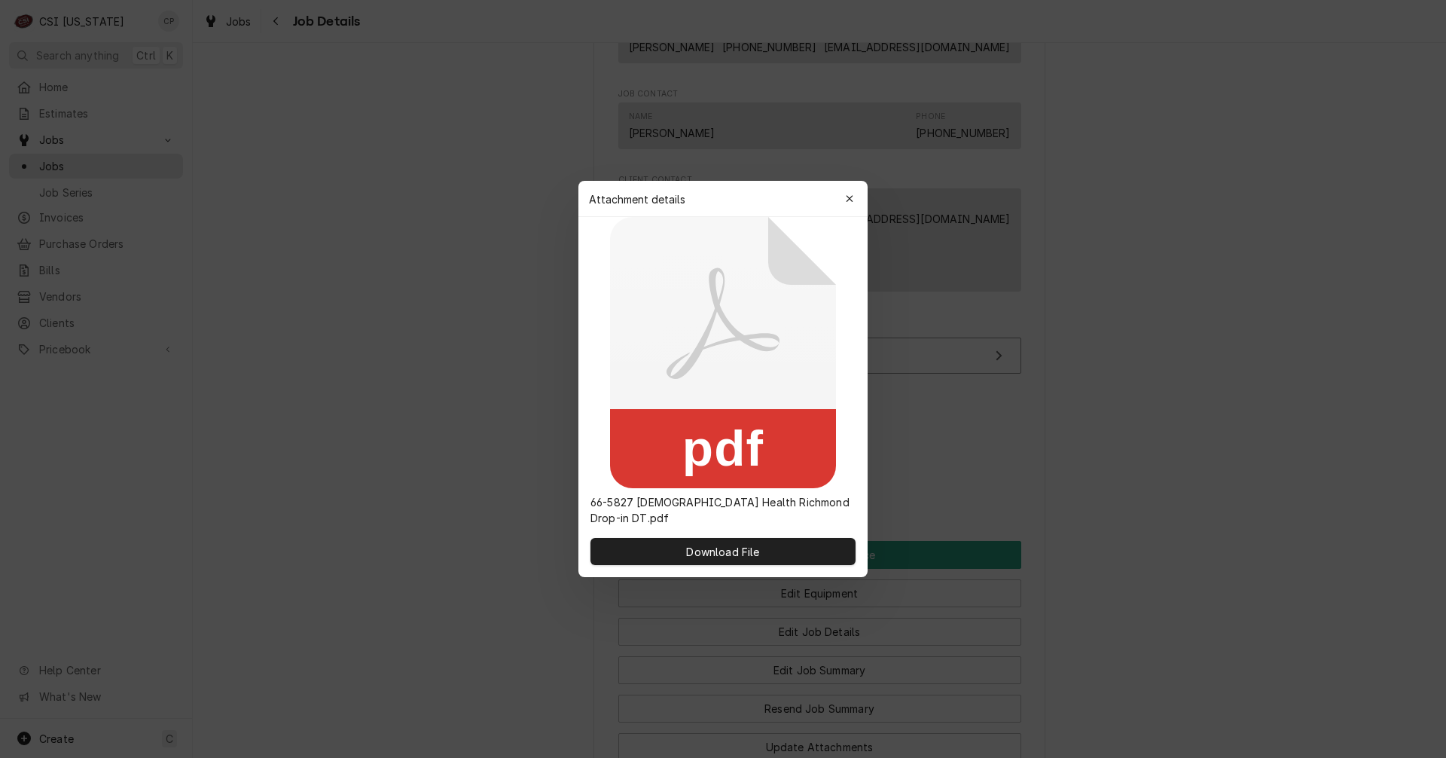
click at [731, 563] on div "Download File" at bounding box center [722, 551] width 289 height 51
click at [752, 551] on button "Download File" at bounding box center [722, 551] width 265 height 27
click at [853, 204] on icon "button" at bounding box center [850, 199] width 8 height 11
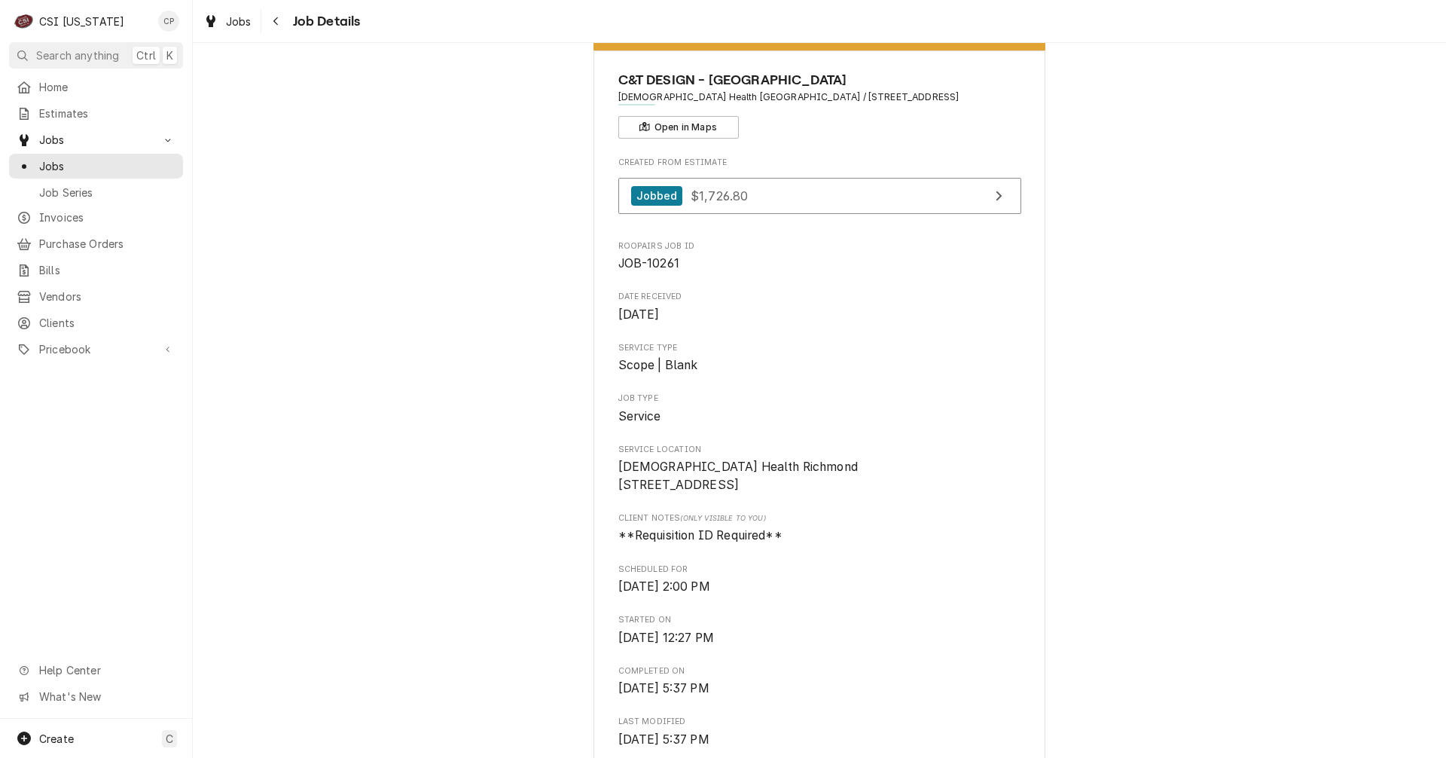
scroll to position [0, 0]
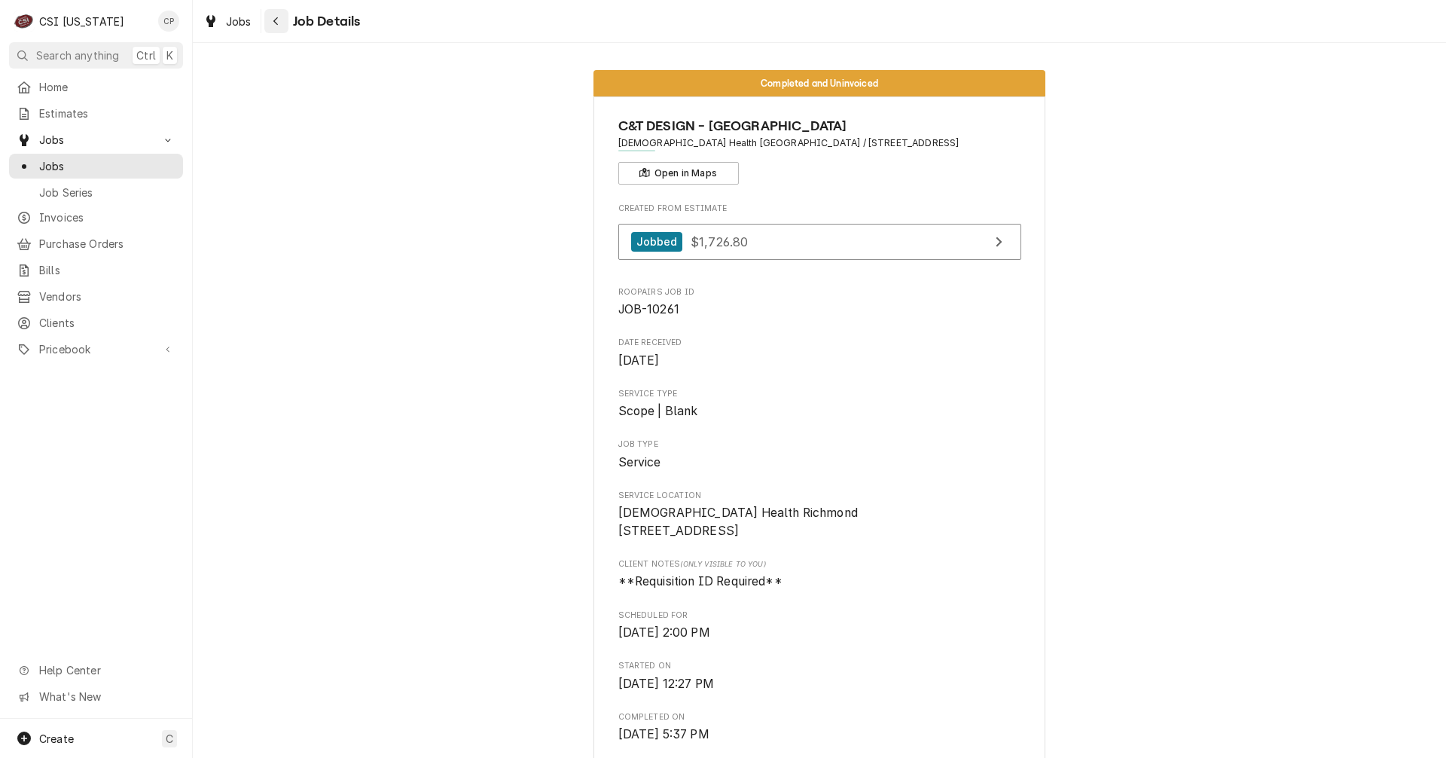
click at [271, 20] on div "Navigate back" at bounding box center [276, 21] width 15 height 15
